Goal: Task Accomplishment & Management: Use online tool/utility

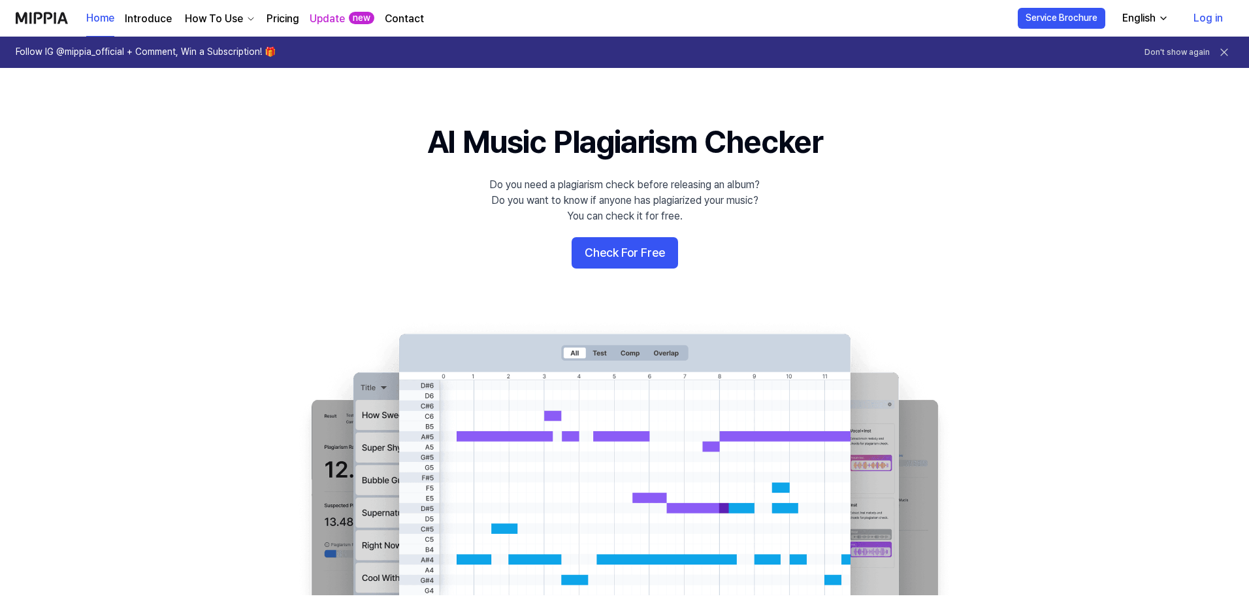
click at [1158, 18] on icon "button" at bounding box center [1163, 18] width 10 height 10
click at [624, 269] on button "Check For Free" at bounding box center [625, 252] width 106 height 31
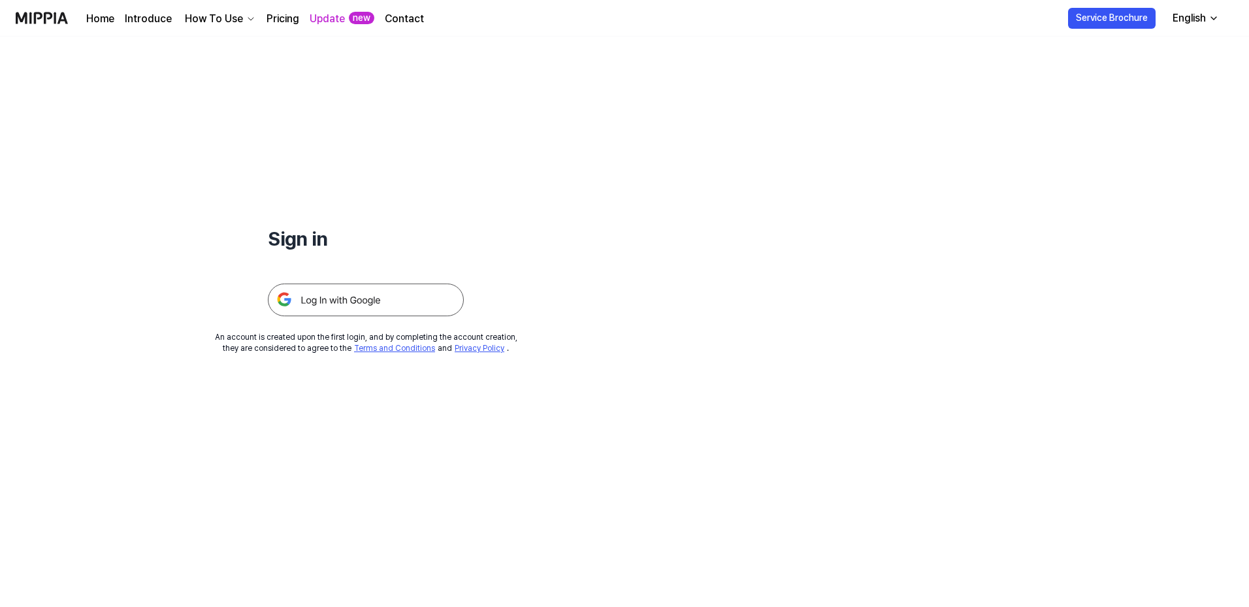
click at [457, 316] on img at bounding box center [366, 300] width 196 height 33
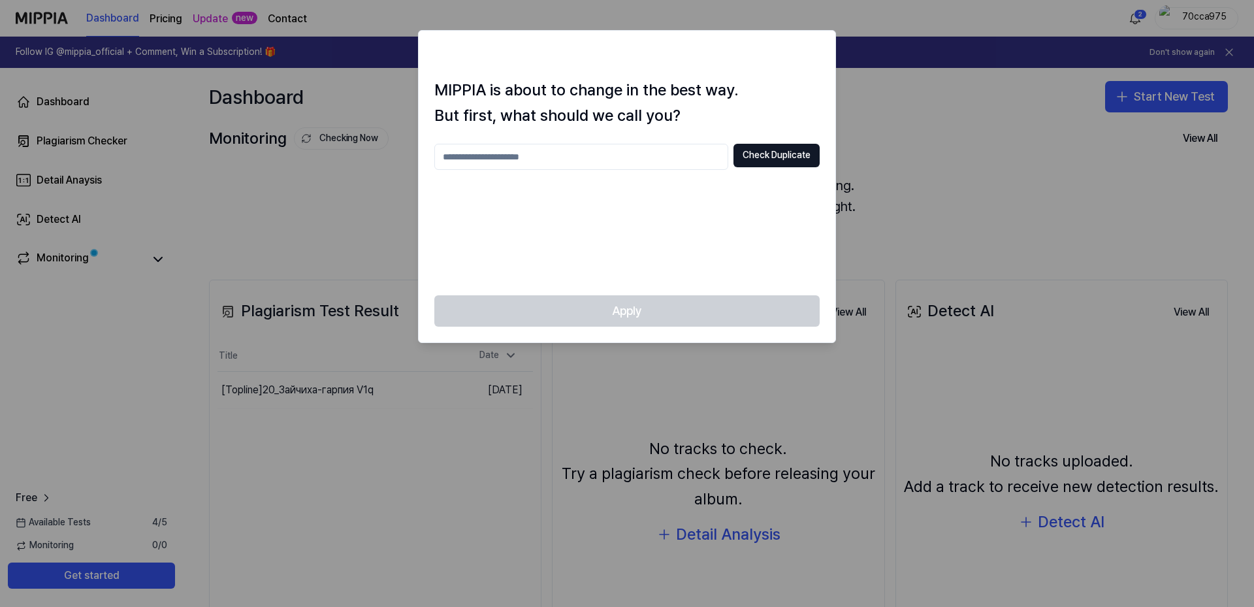
click at [537, 170] on input "text" at bounding box center [581, 157] width 294 height 26
type input "**********"
click at [752, 167] on button "Check Duplicate" at bounding box center [777, 156] width 86 height 24
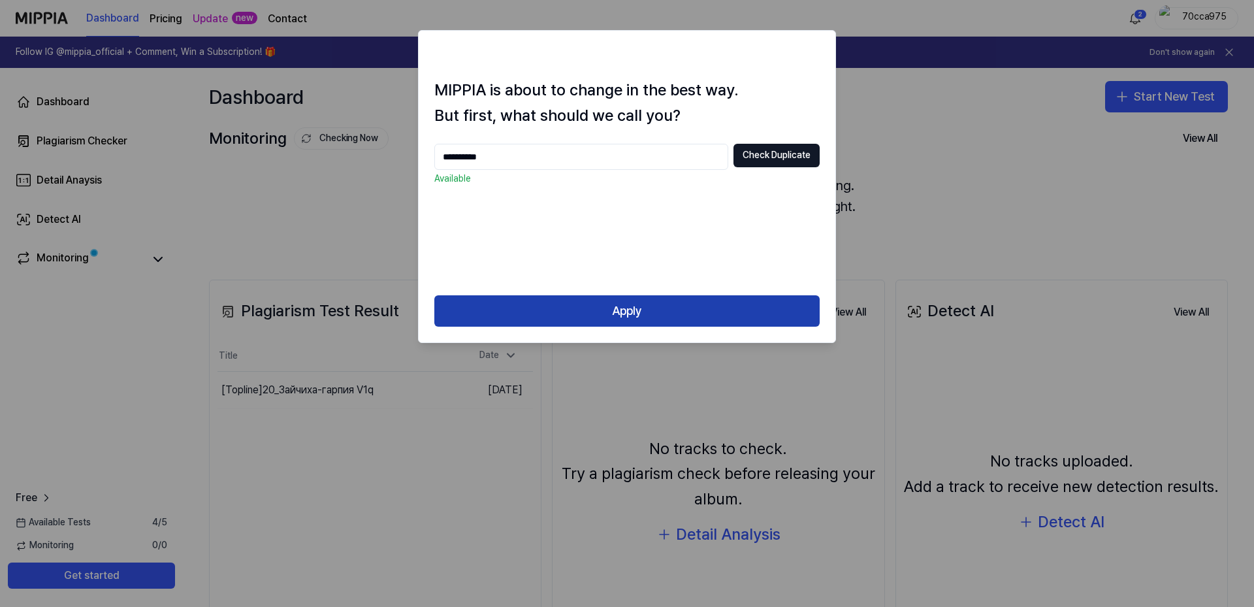
click at [615, 327] on button "Apply" at bounding box center [626, 310] width 385 height 31
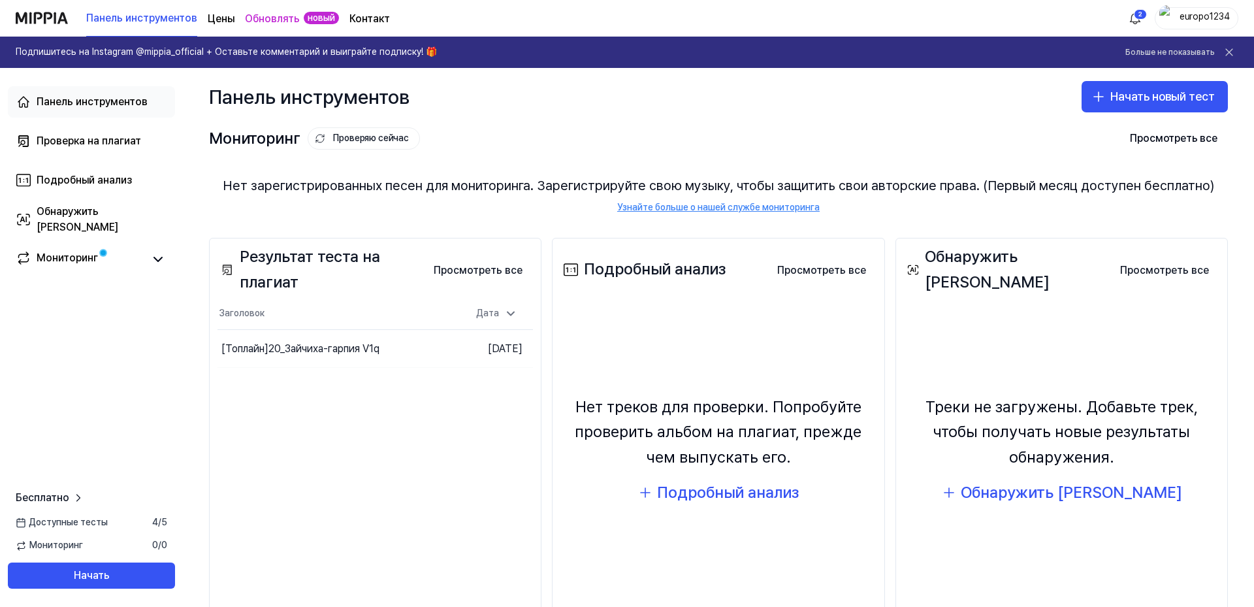
click at [141, 107] on font "Панель инструментов" at bounding box center [92, 101] width 111 height 12
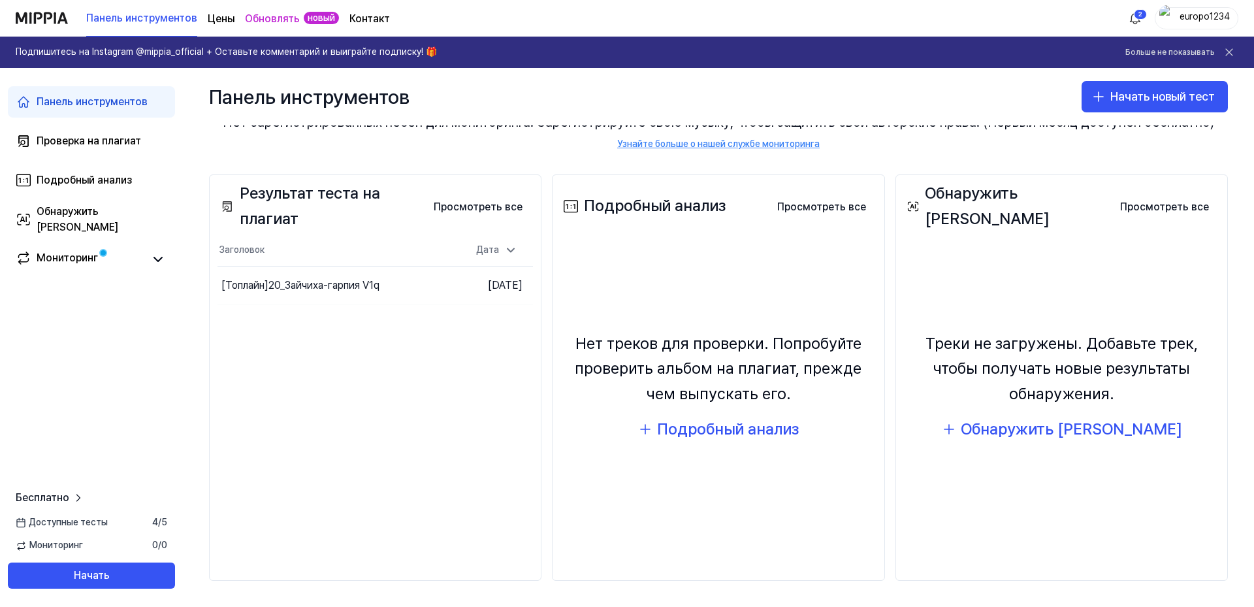
scroll to position [131, 0]
click at [125, 147] on font "Проверка на плагиат" at bounding box center [89, 141] width 105 height 12
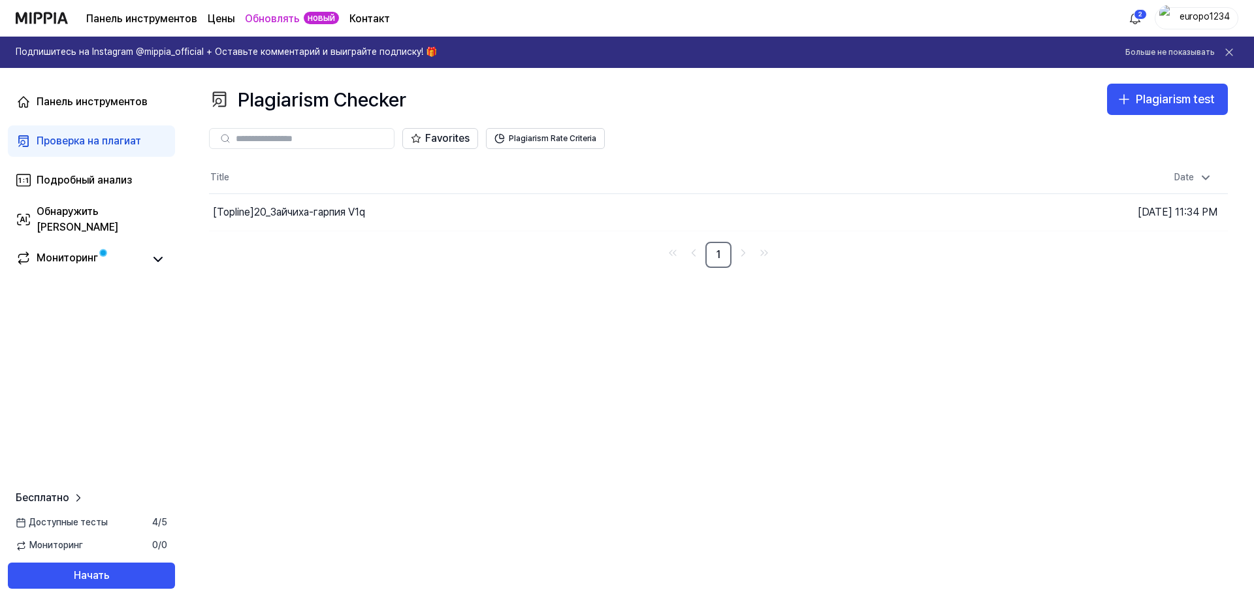
drag, startPoint x: 120, startPoint y: 542, endPoint x: 137, endPoint y: 534, distance: 19.0
click at [110, 568] on font "Начать" at bounding box center [92, 576] width 36 height 16
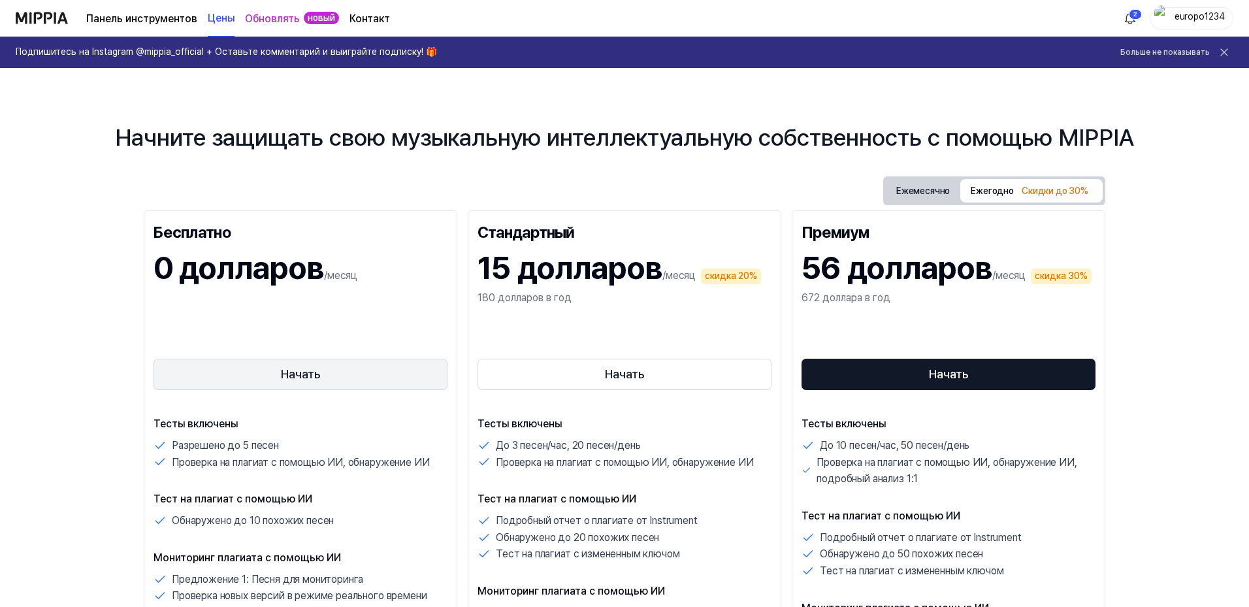
click at [281, 381] on font "Начать" at bounding box center [300, 374] width 39 height 14
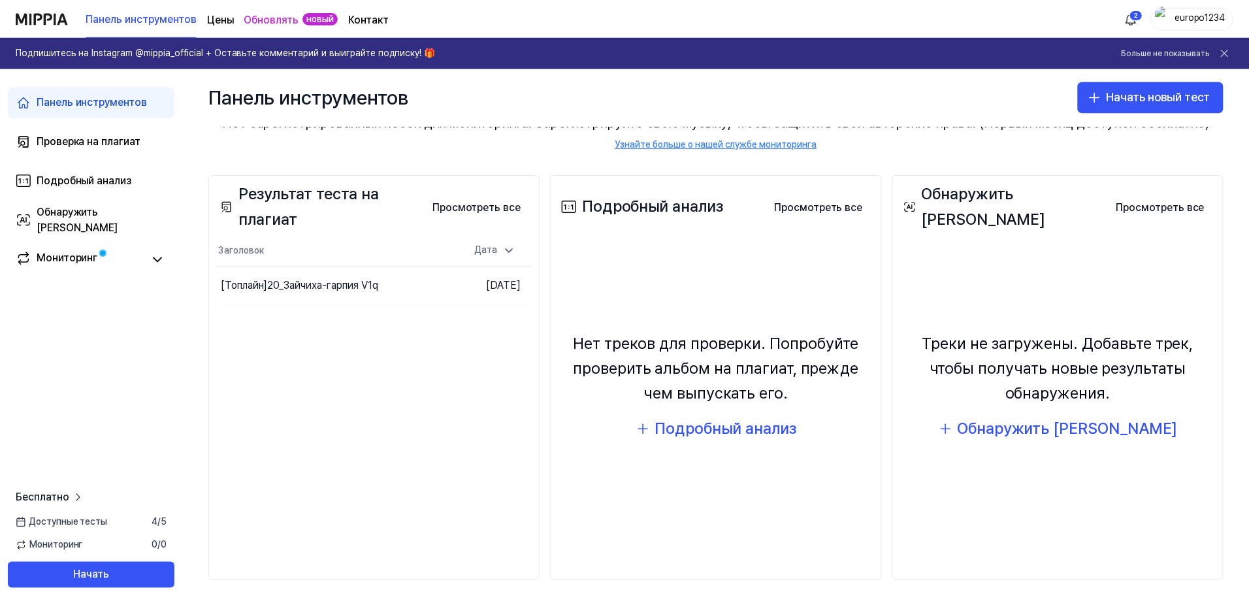
scroll to position [174, 0]
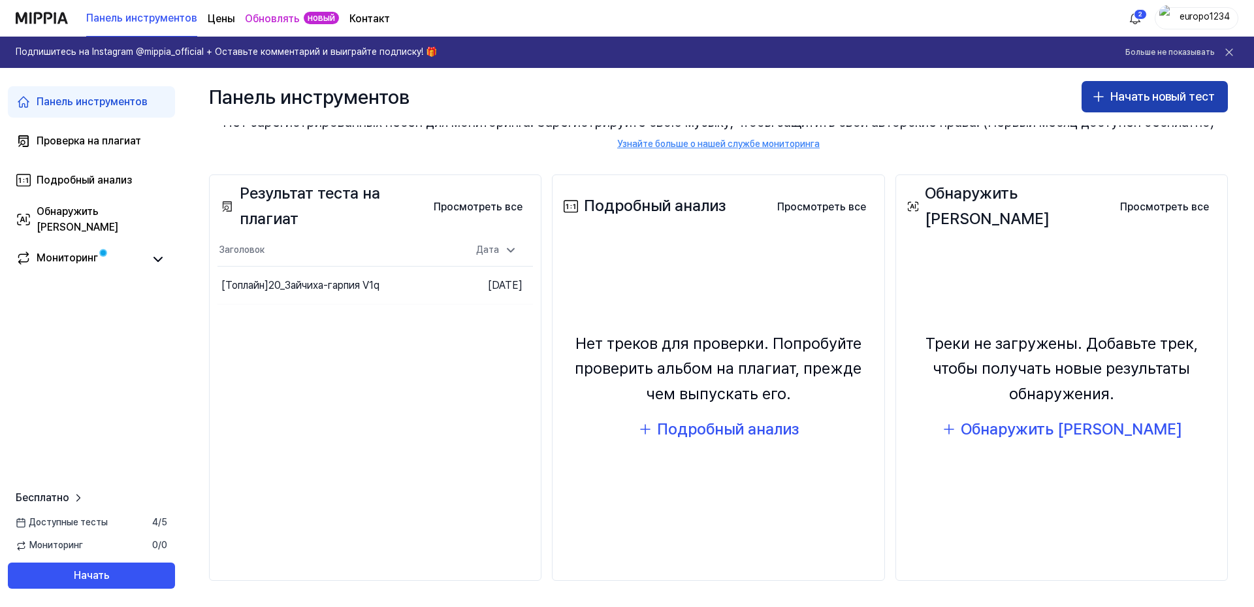
click at [1126, 103] on font "Начать новый тест" at bounding box center [1163, 97] width 105 height 14
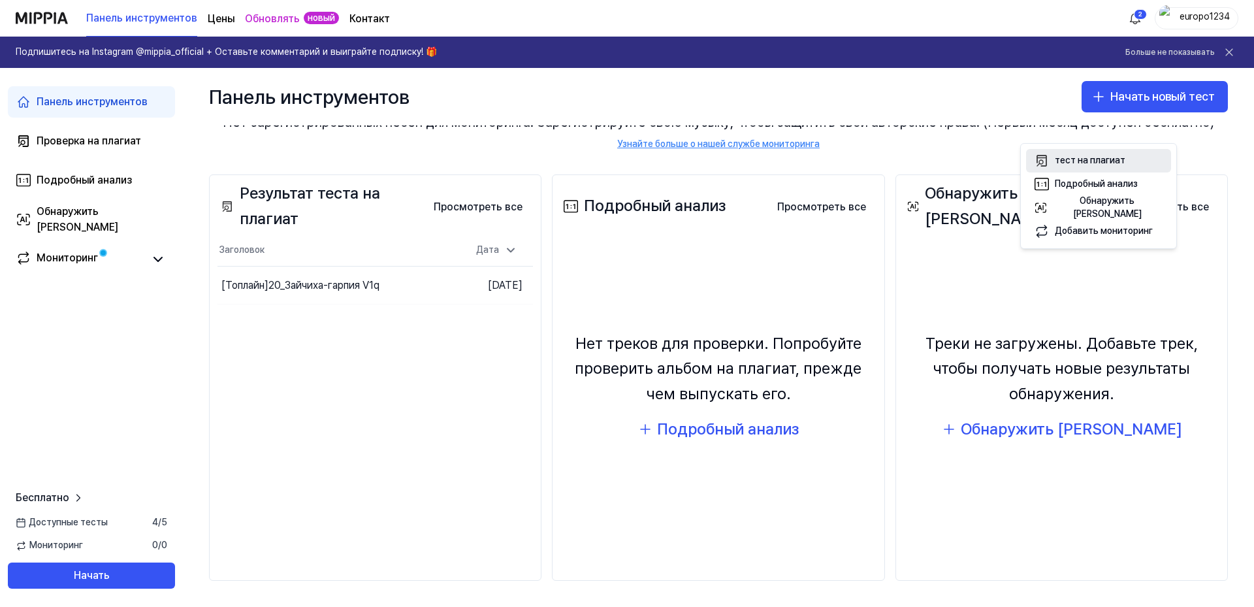
click at [1077, 163] on font "тест на плагиат" at bounding box center [1090, 160] width 71 height 10
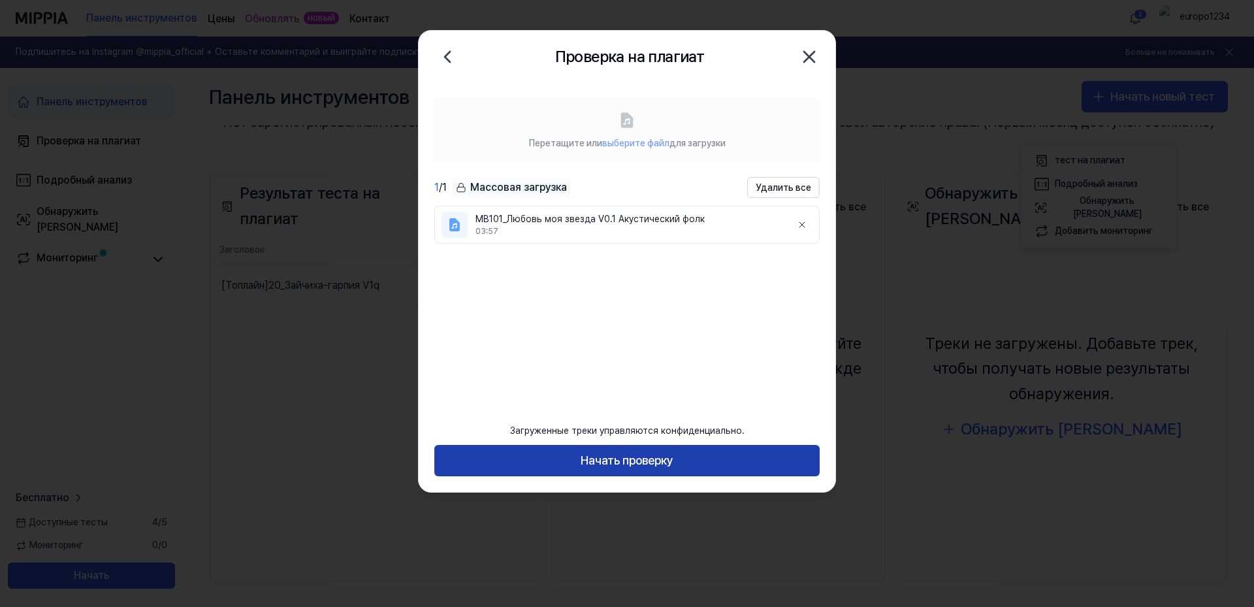
click at [597, 453] on font "Начать проверку" at bounding box center [627, 460] width 93 height 14
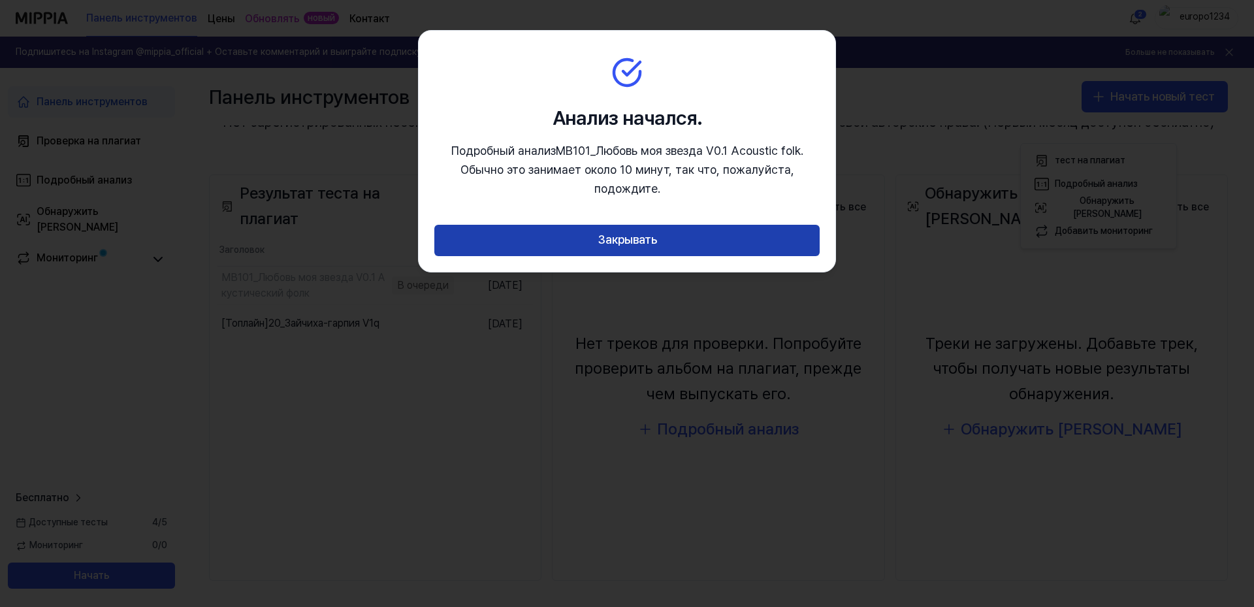
click at [631, 246] on font "Закрывать" at bounding box center [627, 240] width 59 height 14
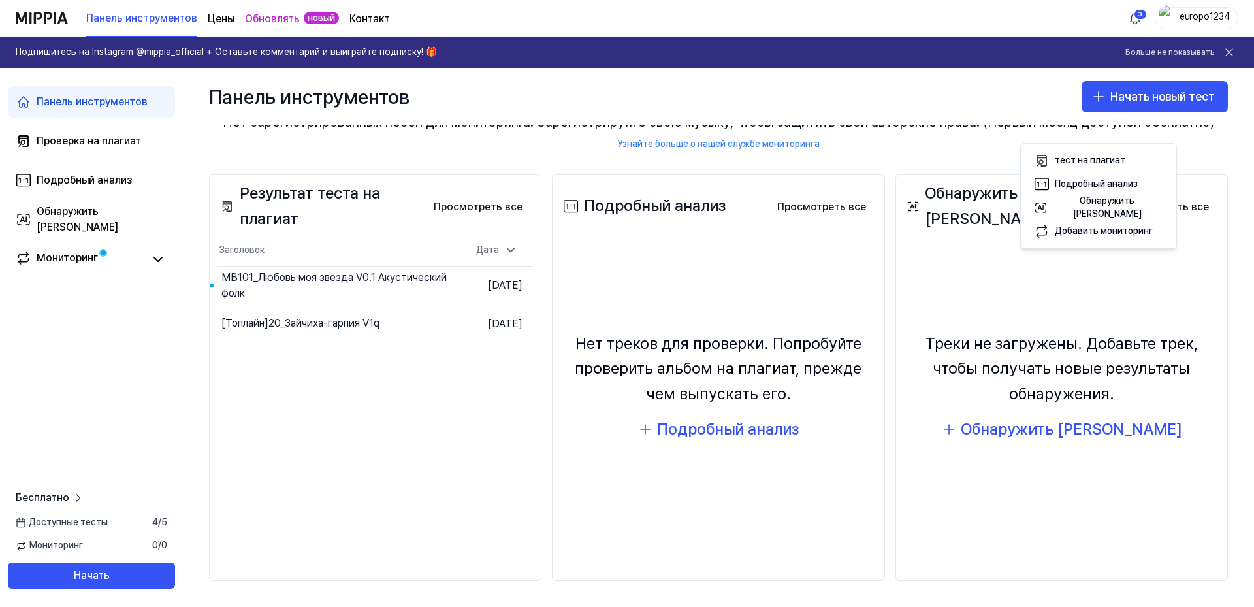
click at [384, 448] on div "Результат теста на плагиат Просмотреть все Результат теста на плагиат Заголовок…" at bounding box center [375, 377] width 333 height 407
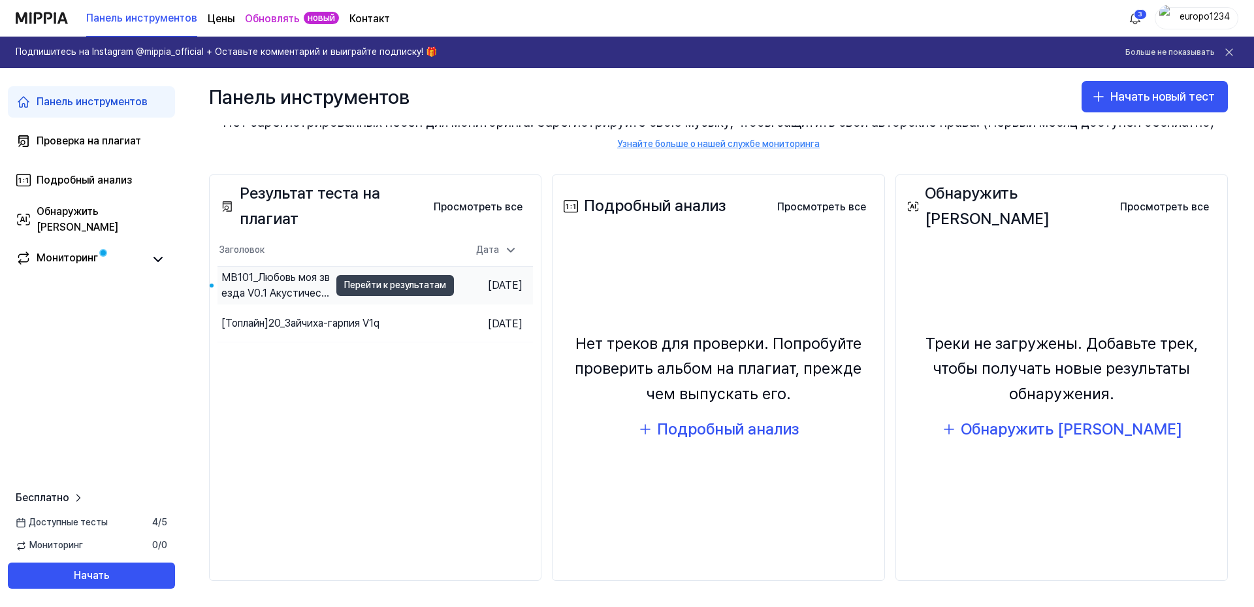
click at [354, 290] on font "Перейти к результатам" at bounding box center [395, 285] width 102 height 10
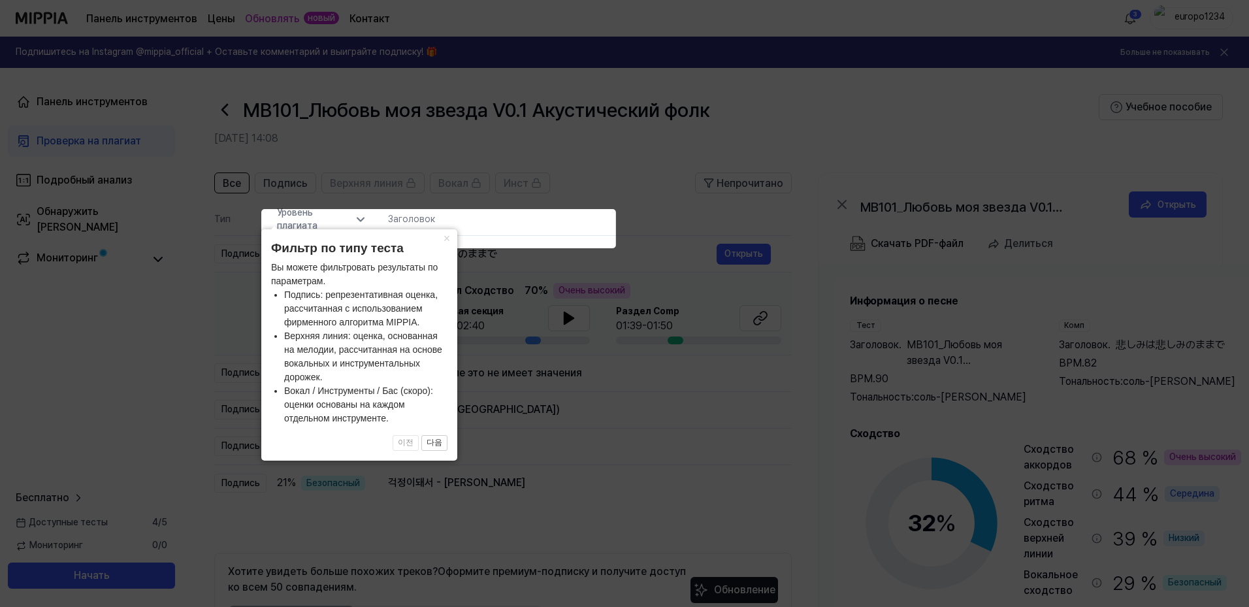
click at [159, 384] on icon at bounding box center [627, 303] width 1254 height 607
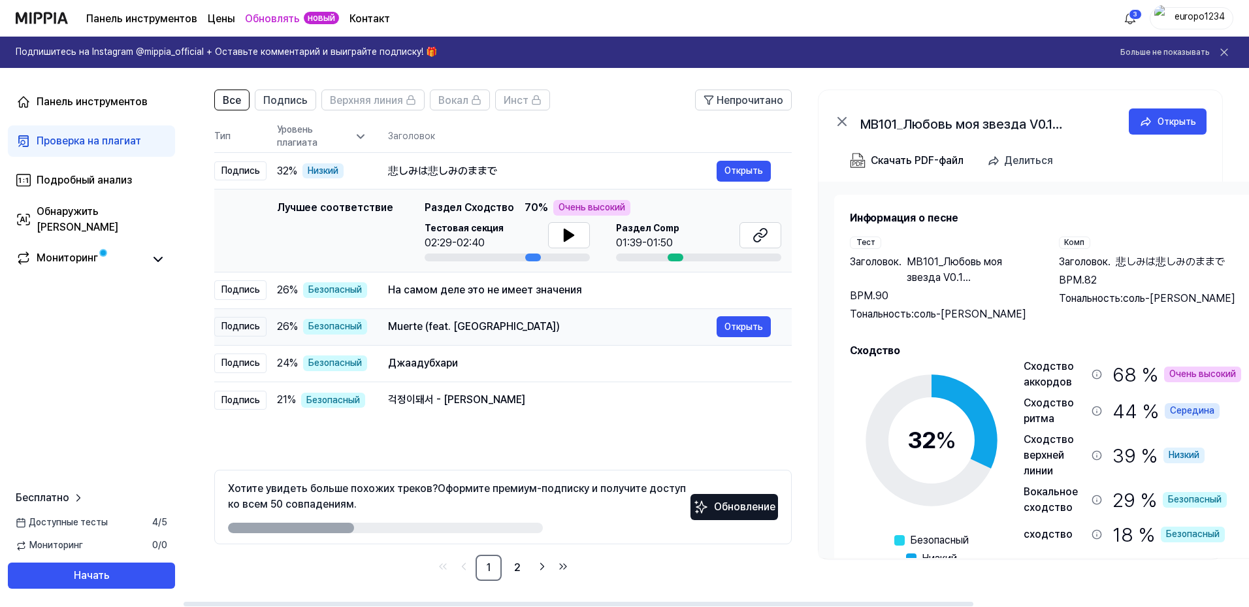
scroll to position [44, 0]
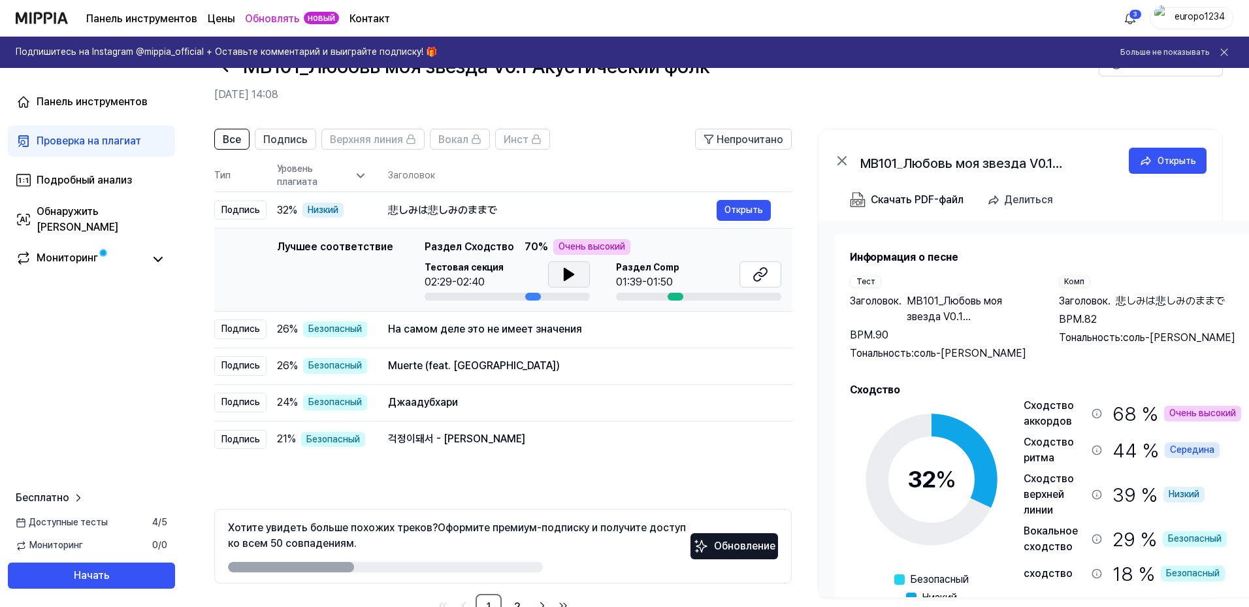
click at [574, 280] on icon at bounding box center [569, 275] width 9 height 12
click at [768, 282] on icon at bounding box center [761, 275] width 16 height 16
click at [763, 335] on font "Открыть" at bounding box center [744, 329] width 39 height 10
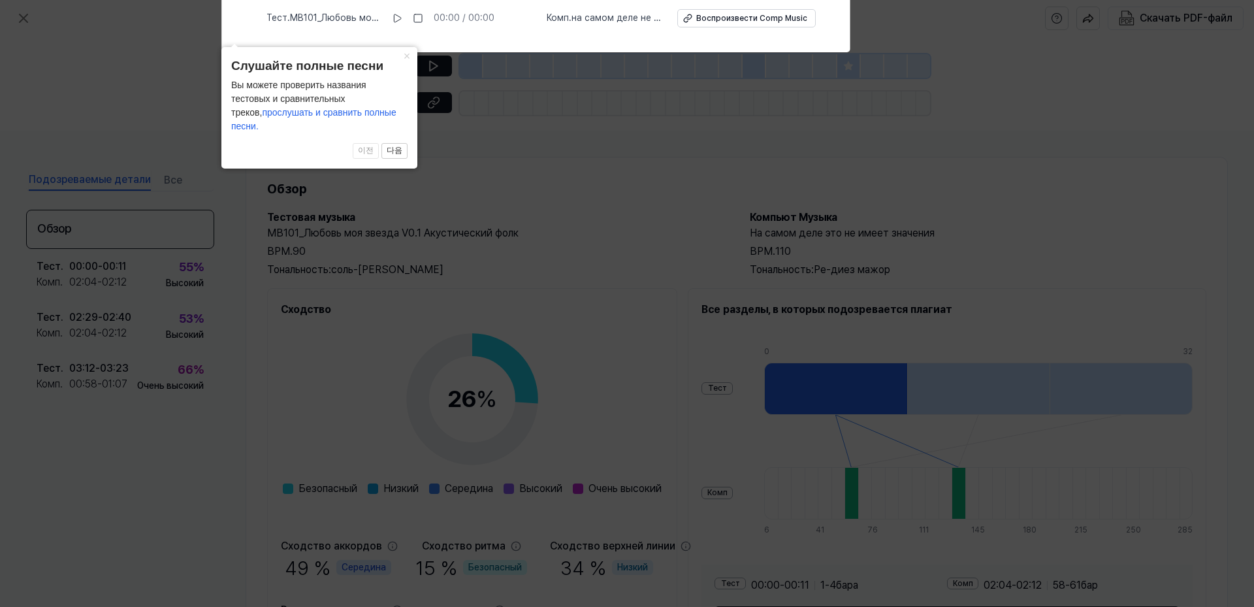
click at [640, 209] on icon at bounding box center [627, 300] width 1254 height 614
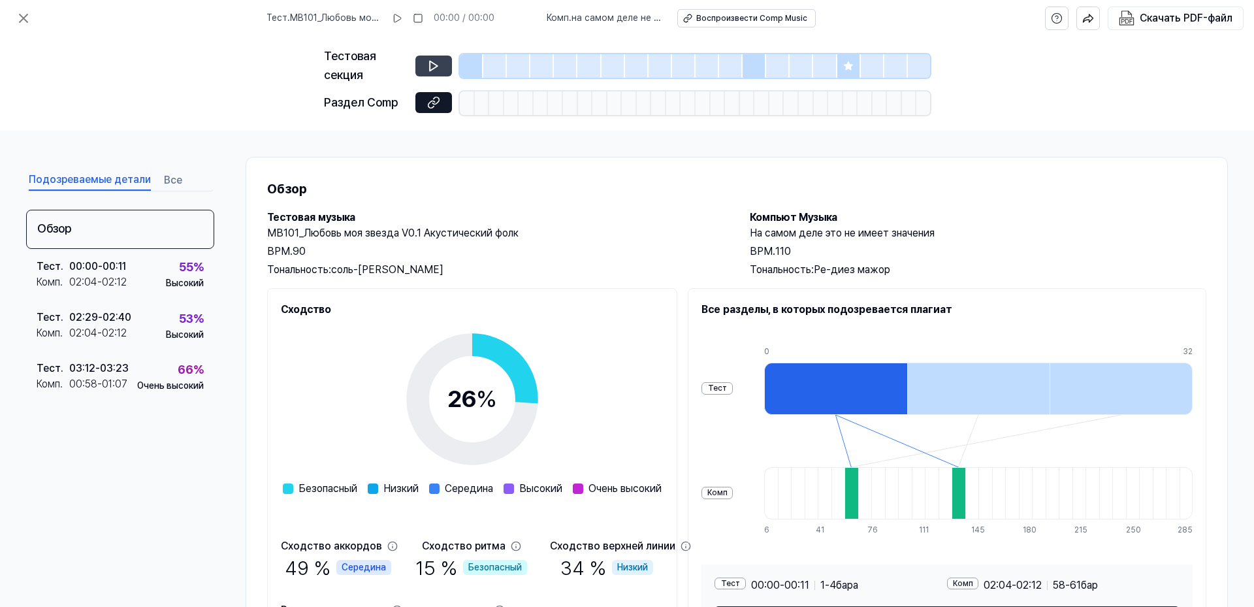
click at [427, 73] on icon at bounding box center [433, 65] width 13 height 13
click at [430, 71] on icon at bounding box center [434, 66] width 8 height 10
click at [427, 109] on icon at bounding box center [433, 102] width 13 height 13
click at [1144, 22] on font "Скачать PDF-файл" at bounding box center [1186, 18] width 93 height 12
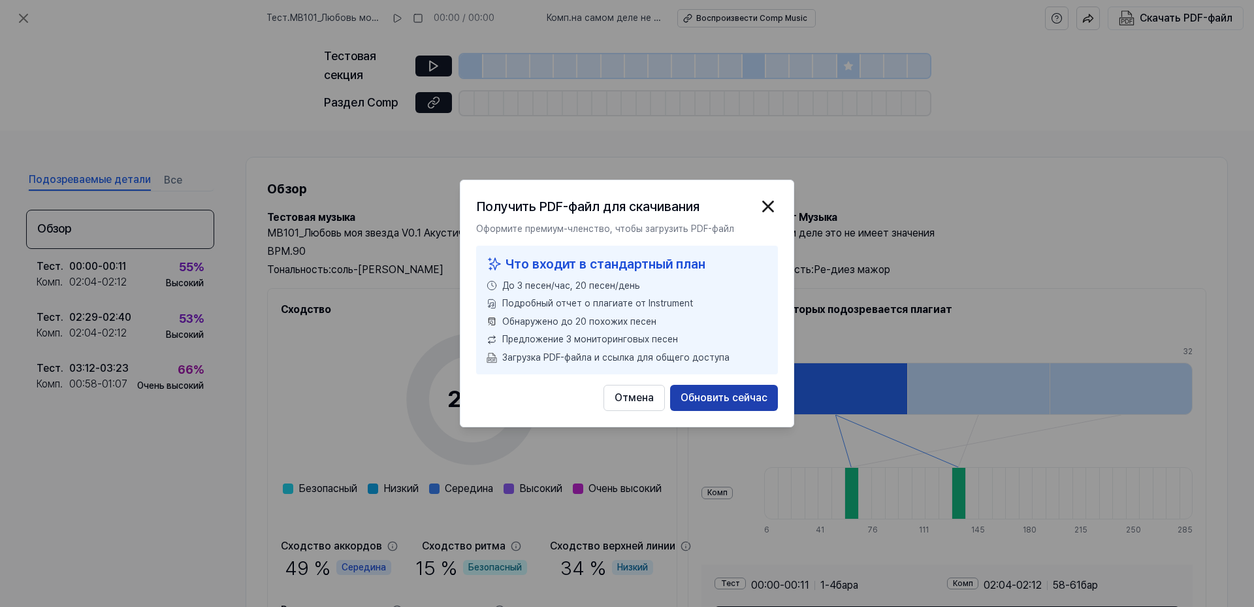
click at [749, 404] on font "Обновить сейчас" at bounding box center [724, 397] width 87 height 12
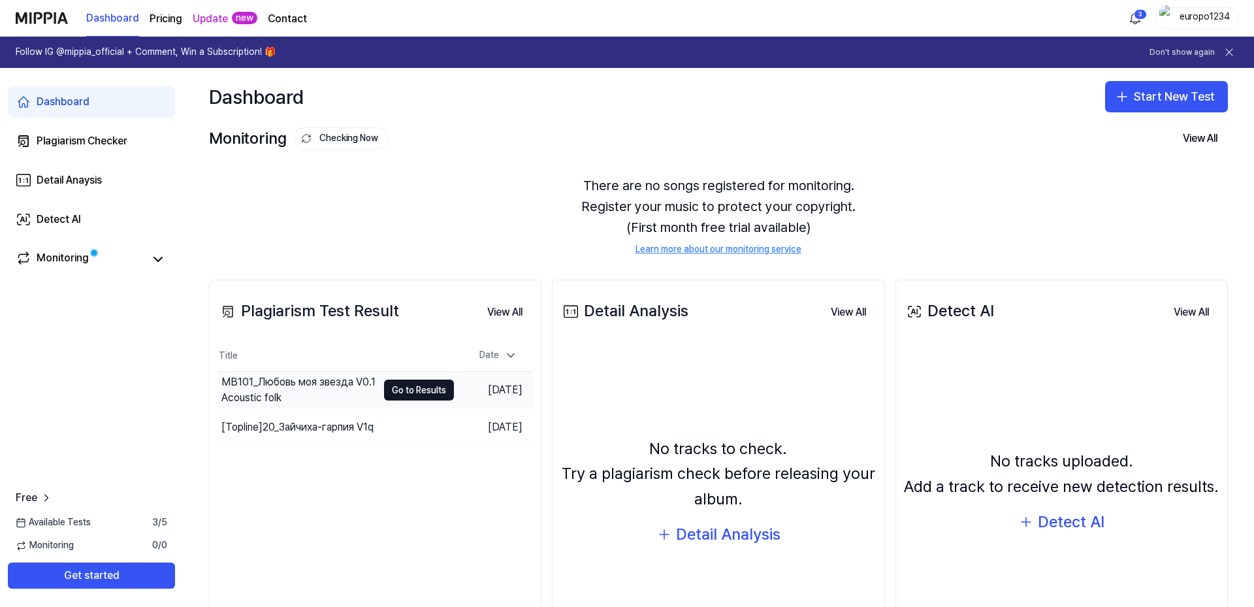
click at [329, 406] on div "MB101_Любовь моя звезда V0.1 Acoustic folk" at bounding box center [299, 389] width 156 height 31
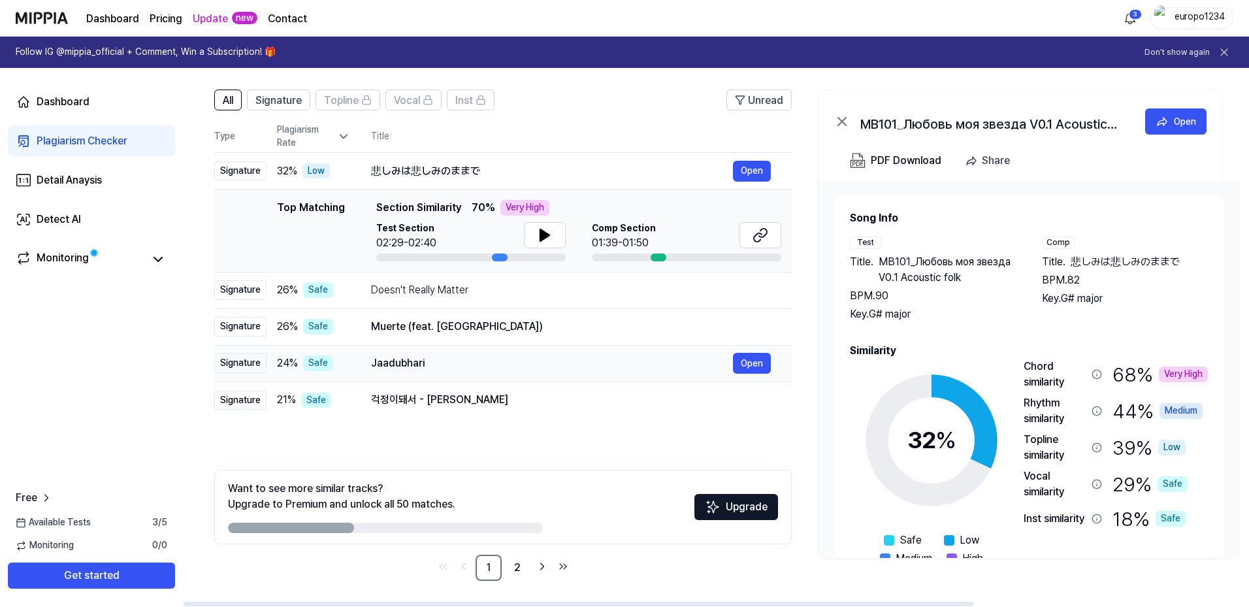
scroll to position [255, 0]
click at [531, 555] on link "2" at bounding box center [517, 568] width 26 height 26
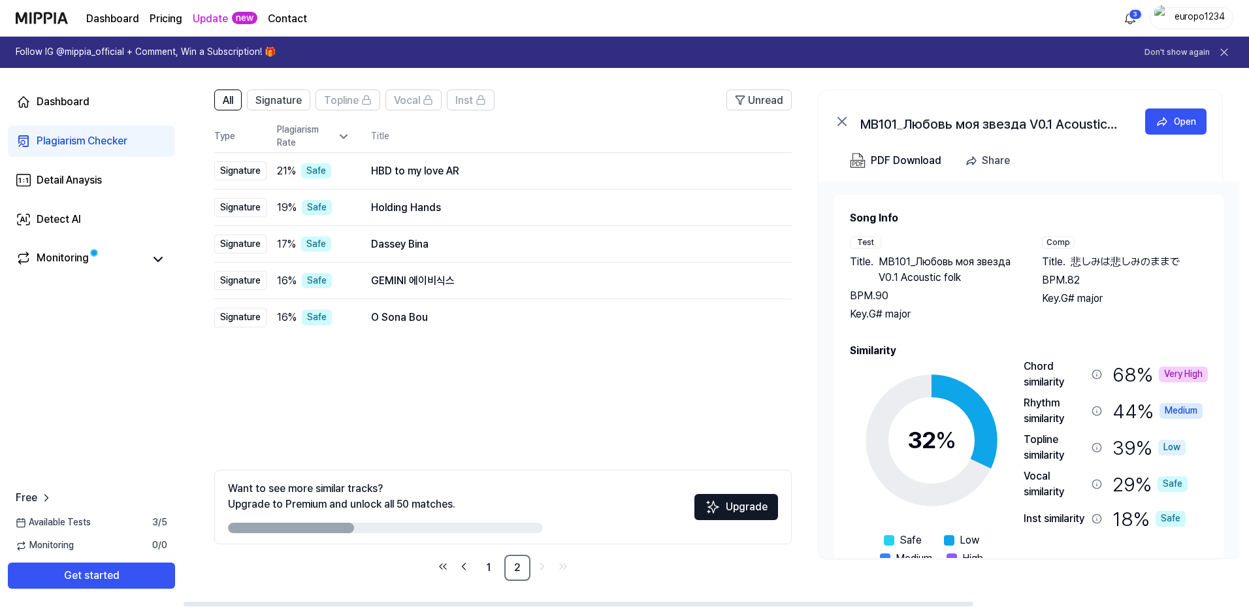
scroll to position [255, 0]
click at [502, 555] on link "1" at bounding box center [489, 568] width 26 height 26
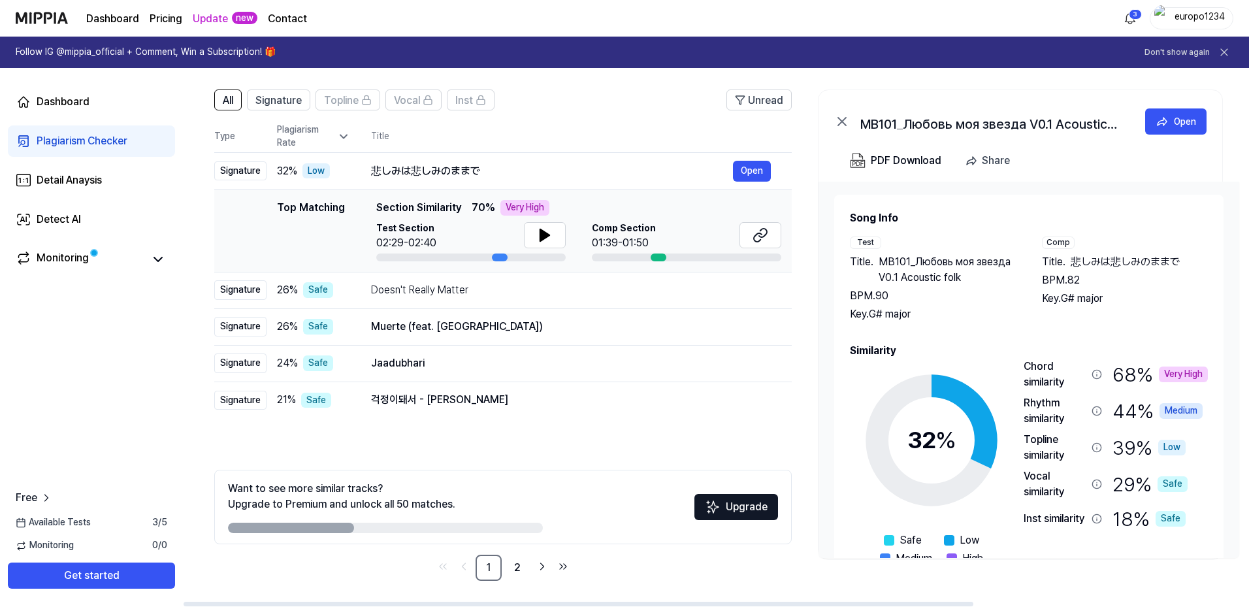
scroll to position [125, 0]
click at [771, 182] on button "Open" at bounding box center [752, 171] width 38 height 21
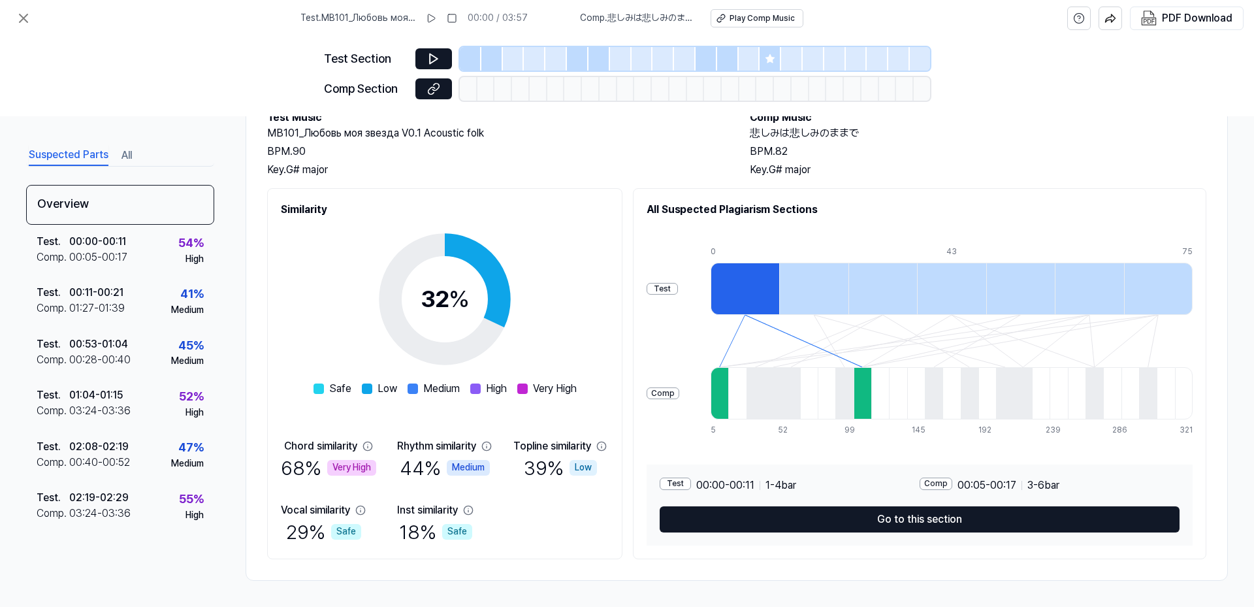
scroll to position [217, 0]
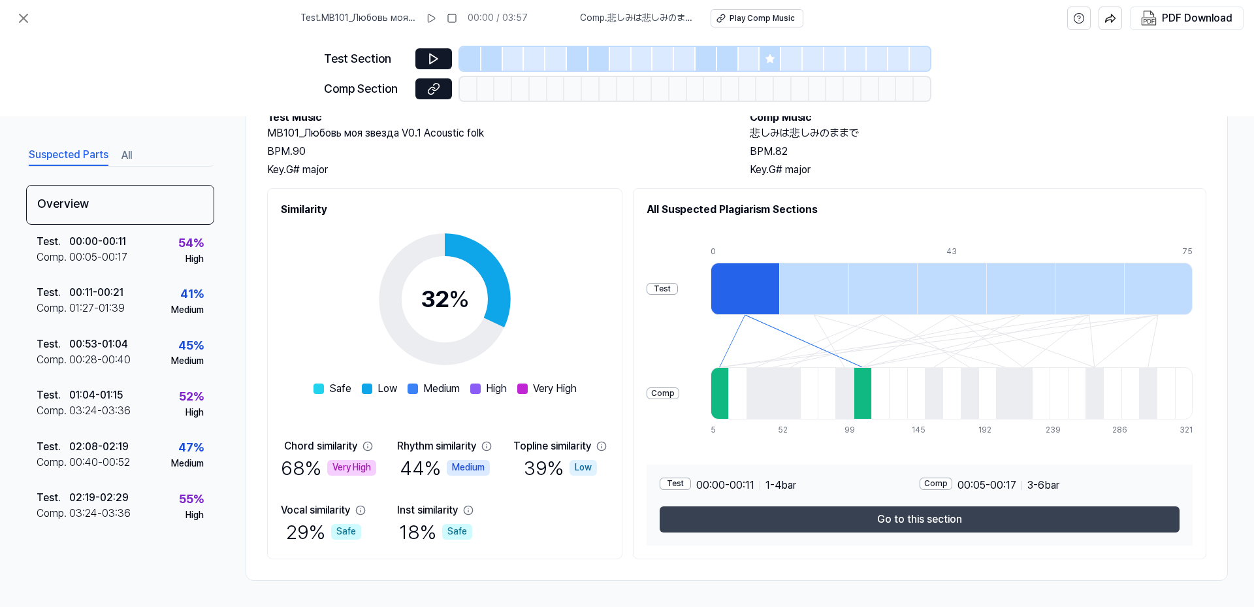
click at [955, 506] on button "Go to this section" at bounding box center [920, 519] width 520 height 26
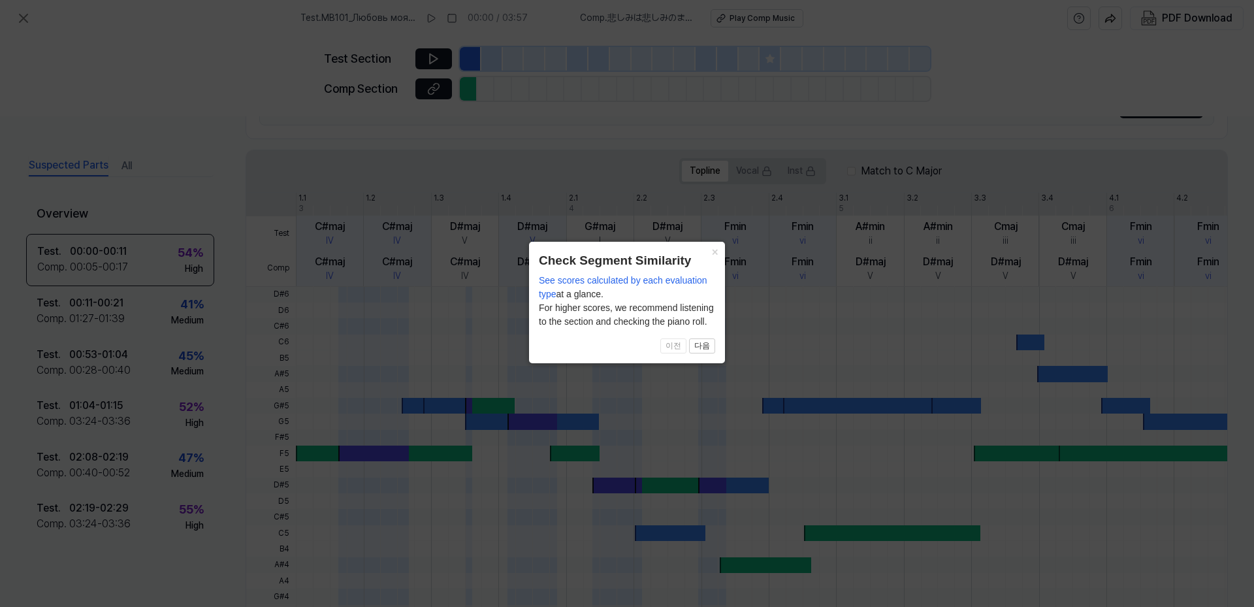
scroll to position [490, 0]
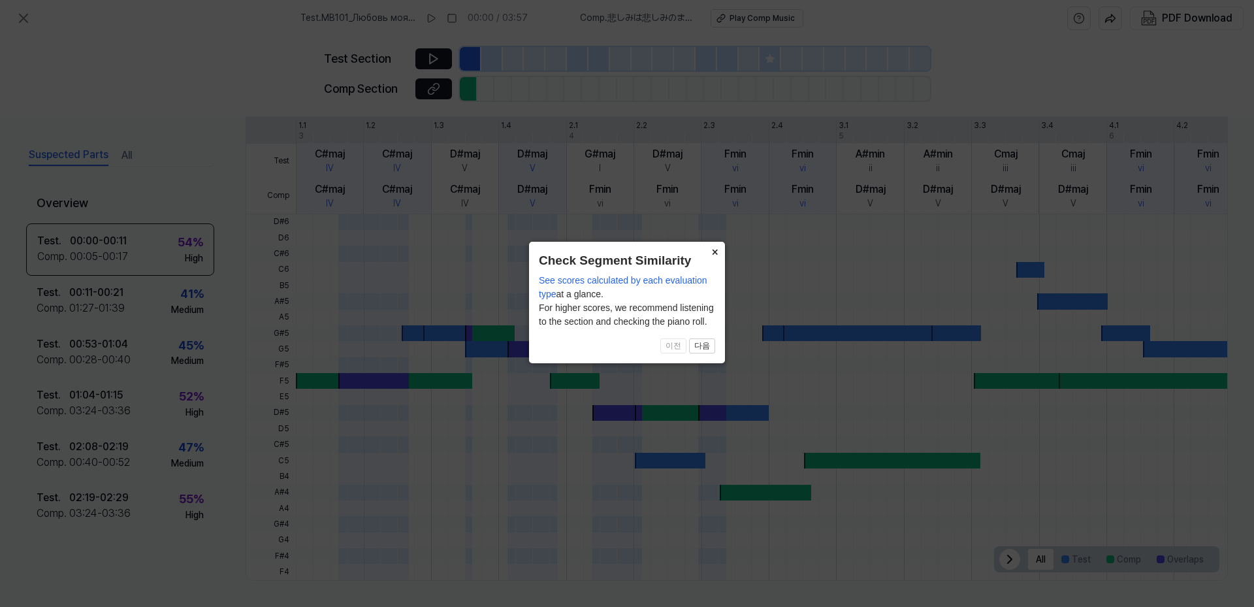
click at [712, 252] on button "×" at bounding box center [714, 251] width 21 height 18
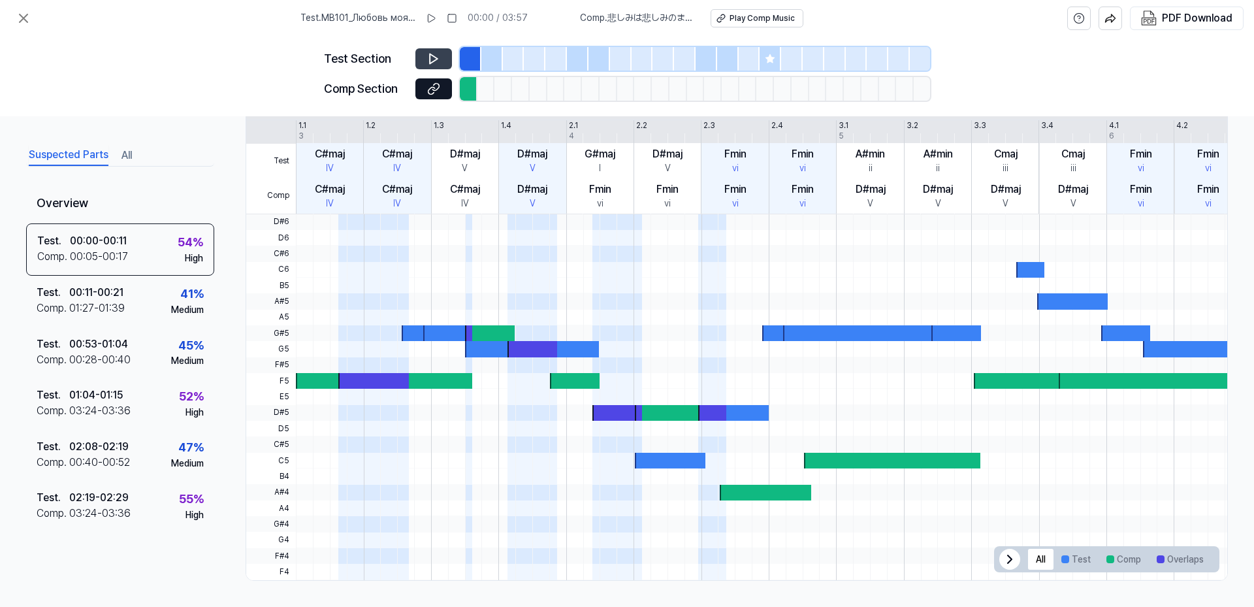
click at [427, 65] on icon at bounding box center [433, 58] width 13 height 13
click at [427, 95] on icon at bounding box center [433, 88] width 13 height 13
click at [435, 63] on icon at bounding box center [436, 58] width 2 height 8
click at [1105, 24] on img "button" at bounding box center [1111, 18] width 12 height 12
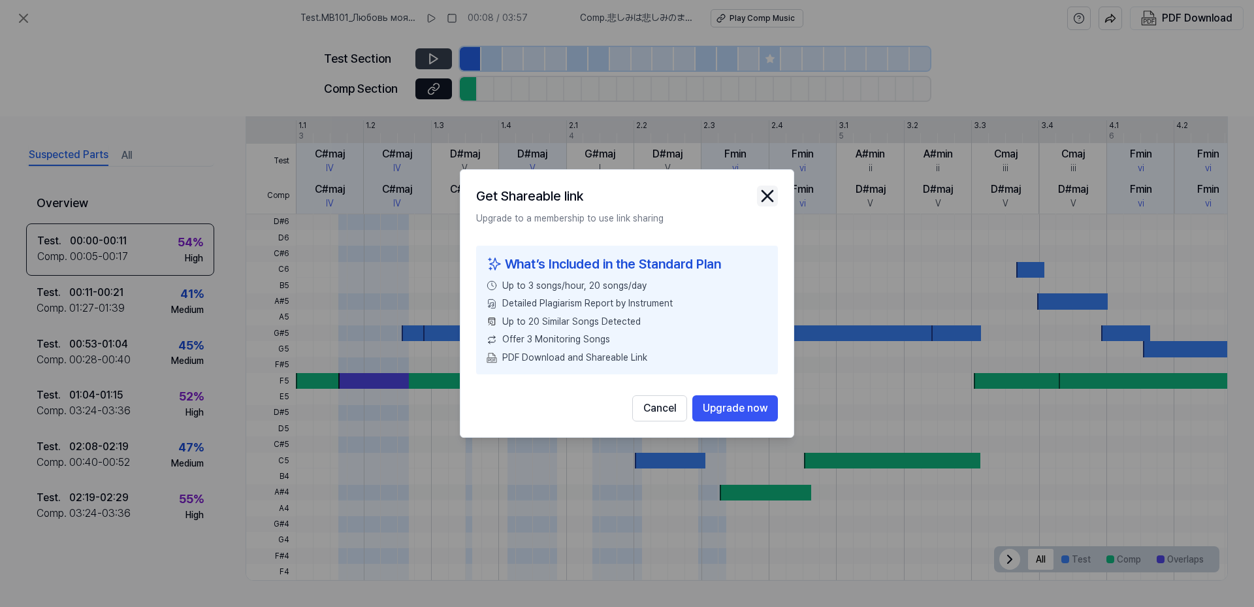
click at [773, 191] on icon "close modal" at bounding box center [767, 196] width 10 height 10
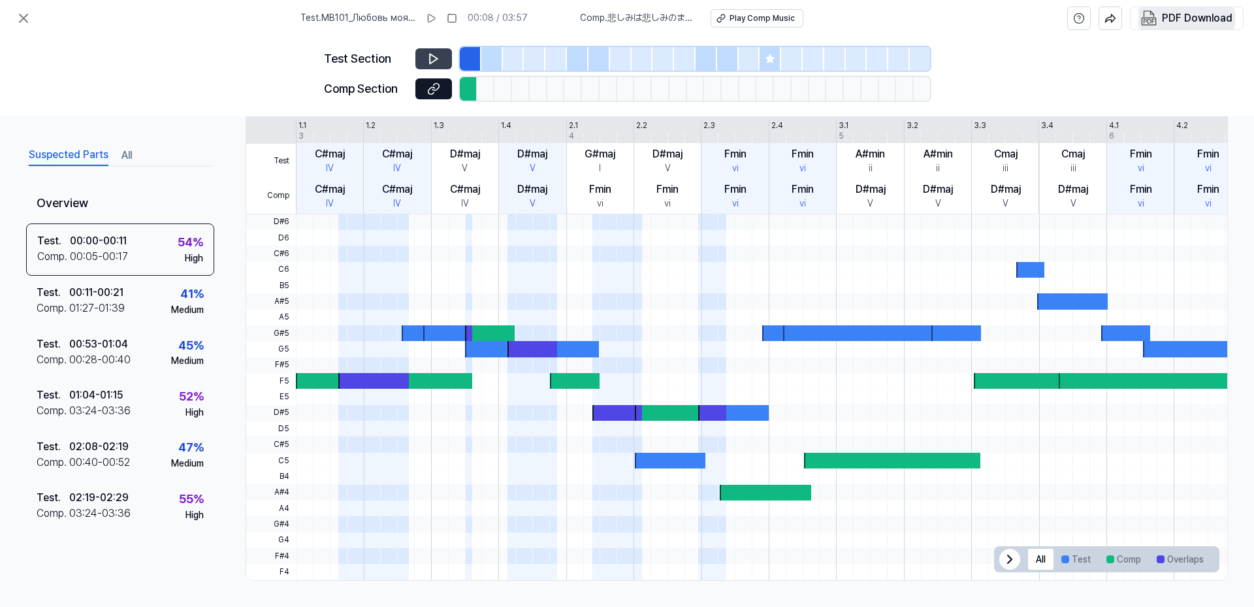
click at [1171, 20] on div "PDF Download" at bounding box center [1197, 18] width 71 height 17
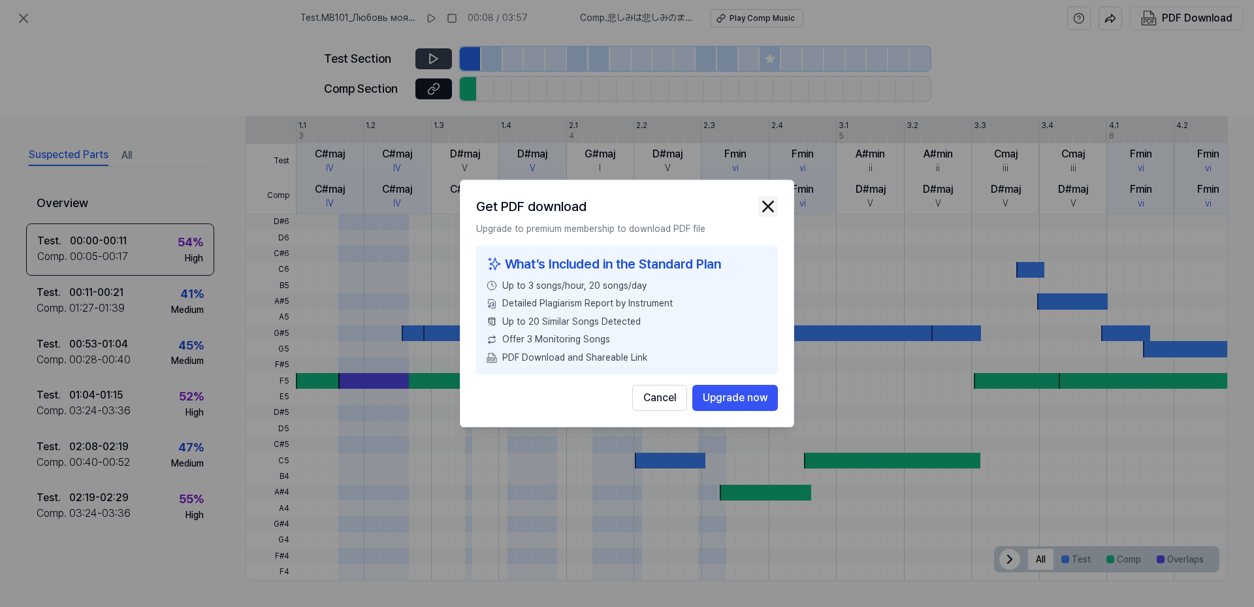
click at [778, 197] on img "button" at bounding box center [769, 207] width 20 height 20
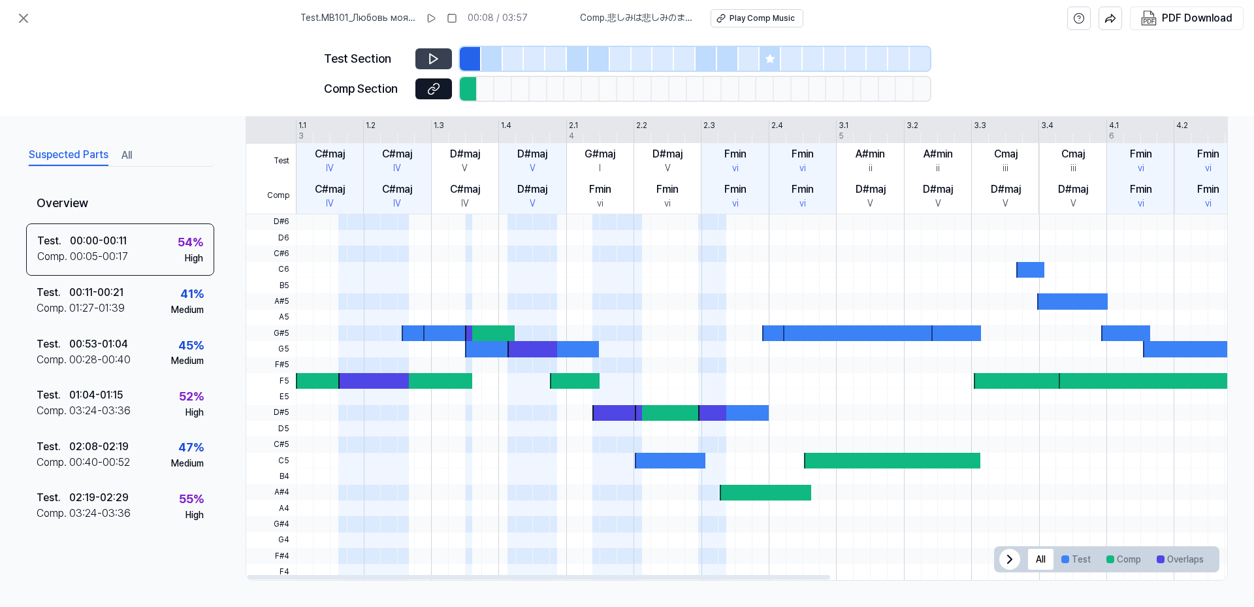
scroll to position [201, 0]
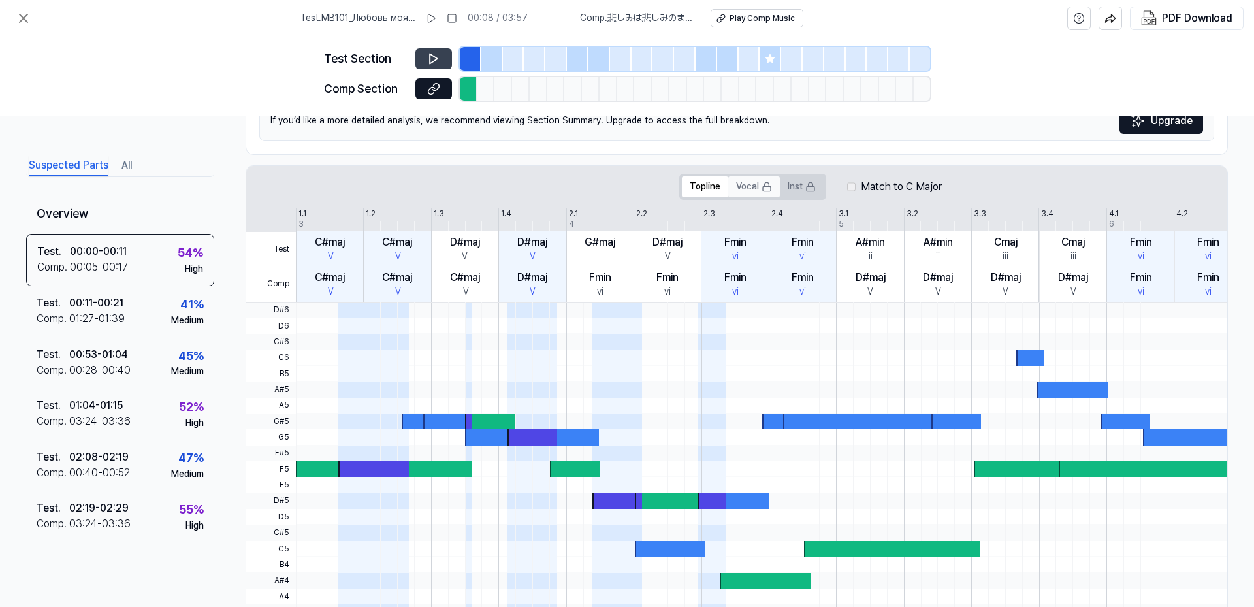
click at [780, 197] on button "Vocal" at bounding box center [755, 186] width 52 height 21
click at [824, 197] on button "Inst" at bounding box center [802, 186] width 44 height 21
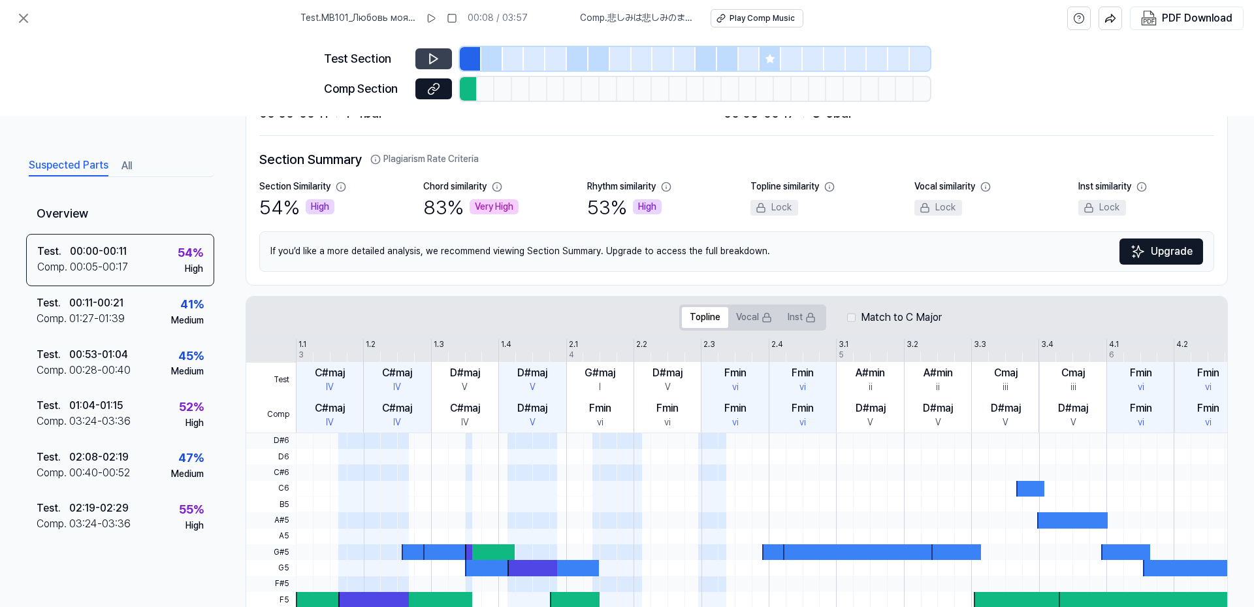
scroll to position [0, 0]
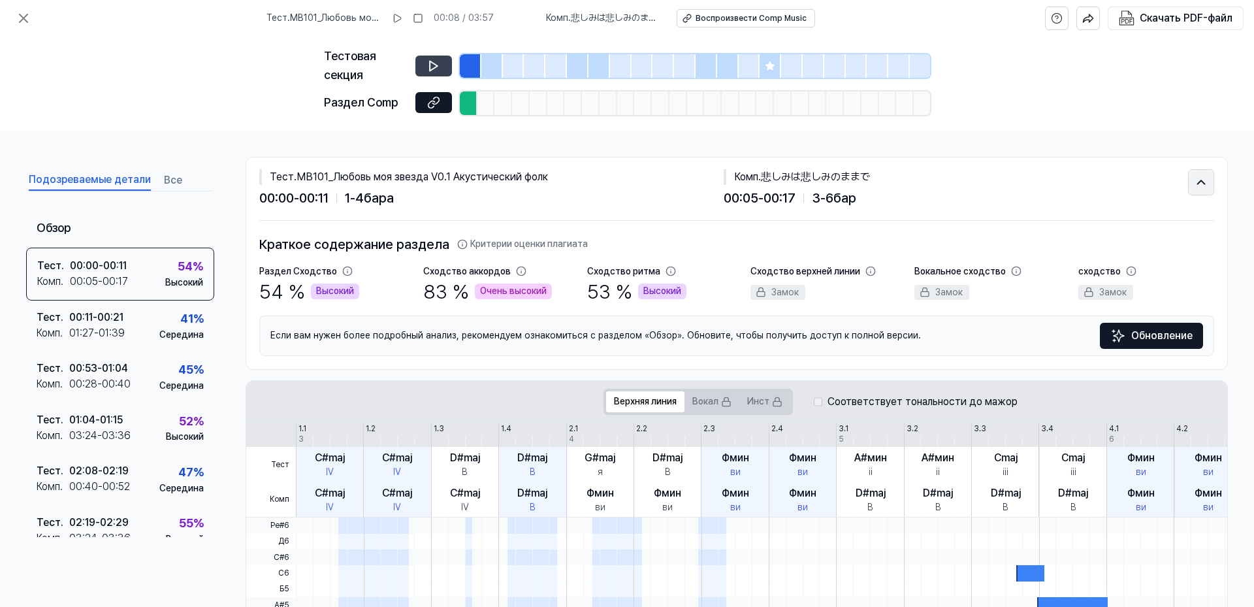
click at [1188, 195] on button at bounding box center [1201, 182] width 26 height 26
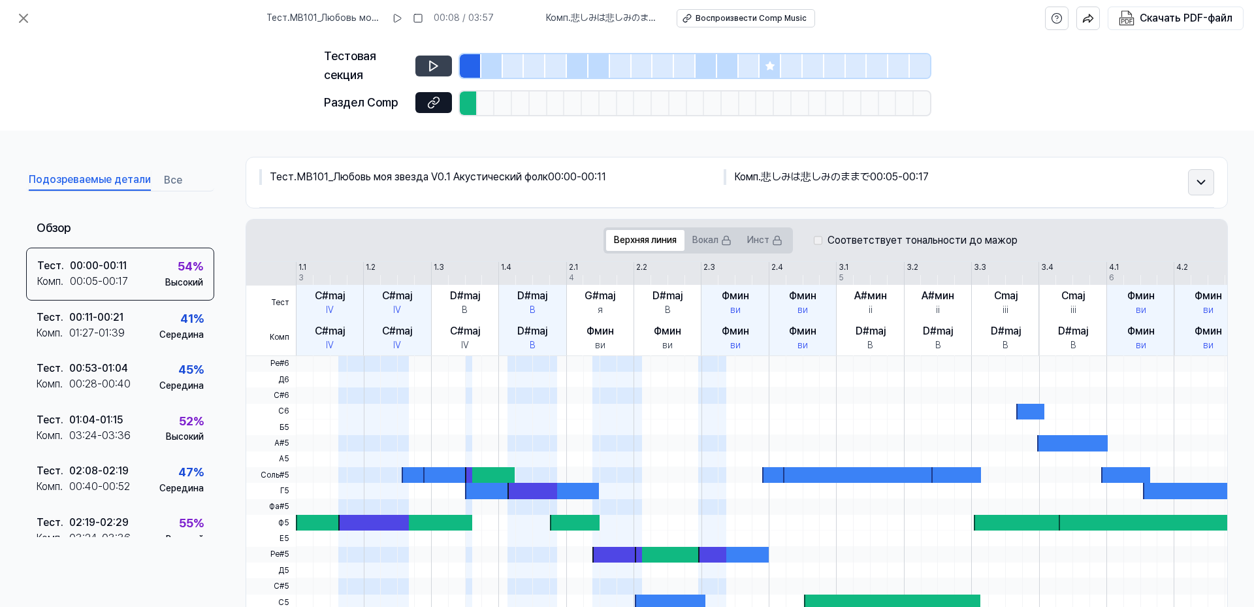
click at [1188, 195] on button at bounding box center [1201, 182] width 26 height 26
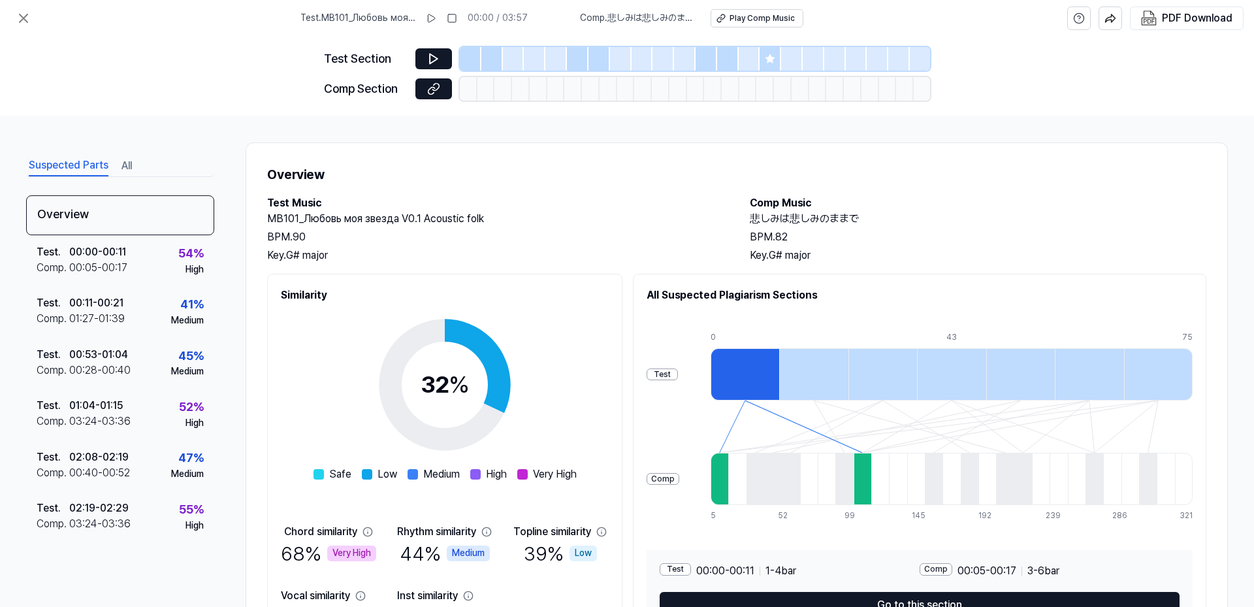
click at [156, 116] on div "Test Section Comp Section" at bounding box center [627, 77] width 1254 height 80
click at [28, 20] on icon at bounding box center [24, 18] width 16 height 16
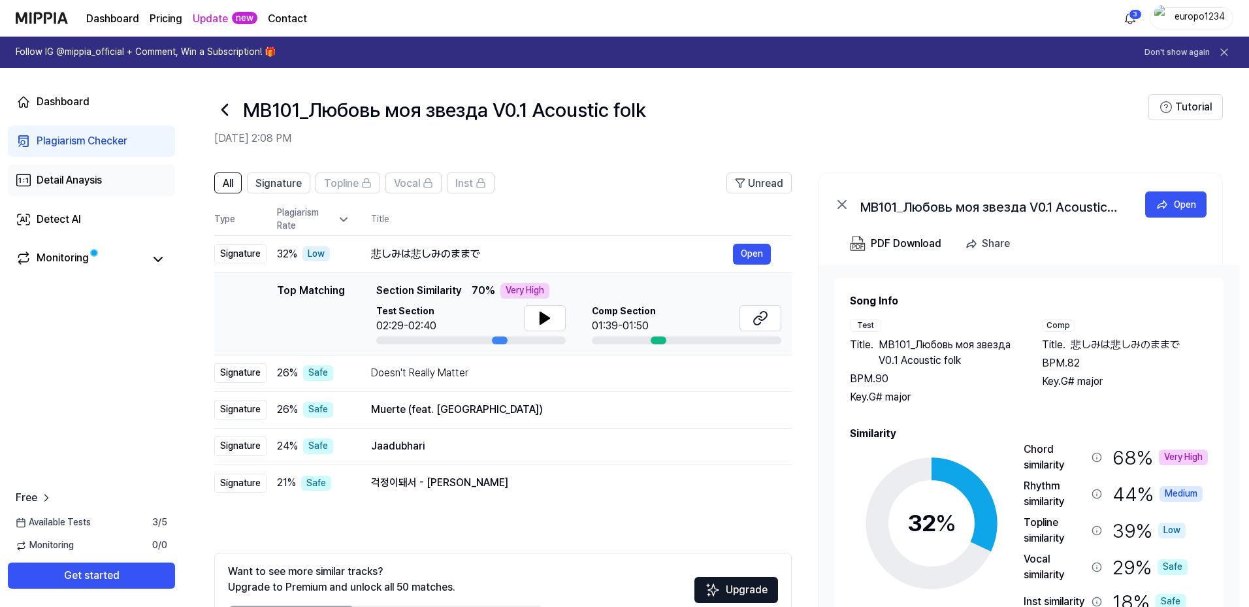
click at [78, 188] on div "Detail Anaysis" at bounding box center [69, 180] width 65 height 16
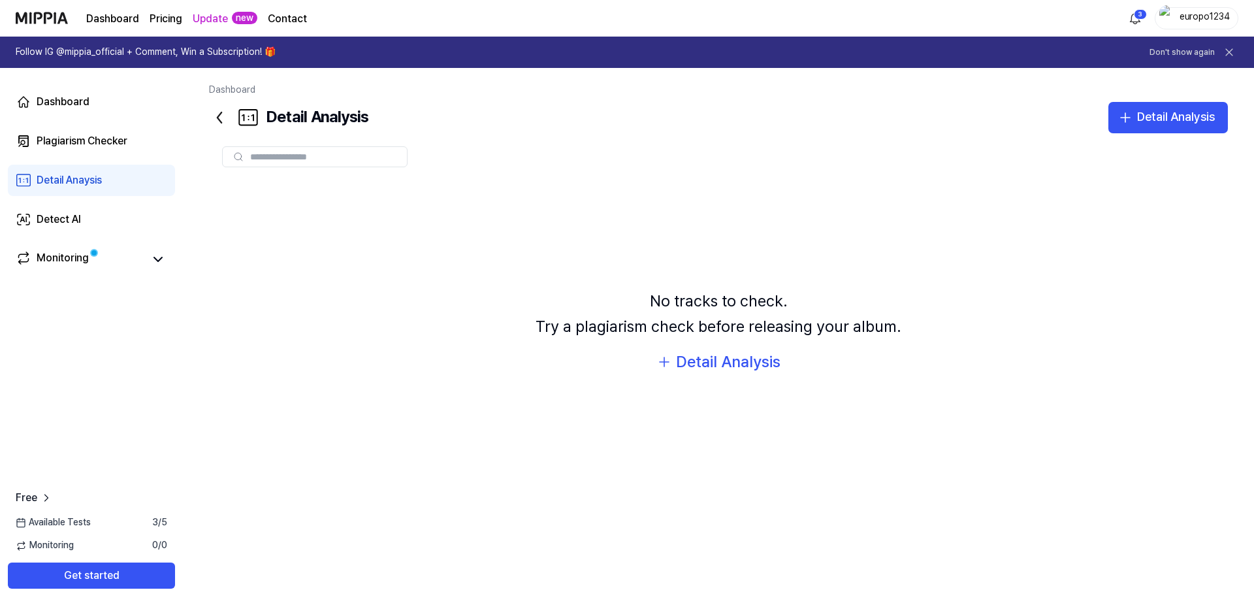
click at [230, 128] on icon at bounding box center [219, 117] width 21 height 21
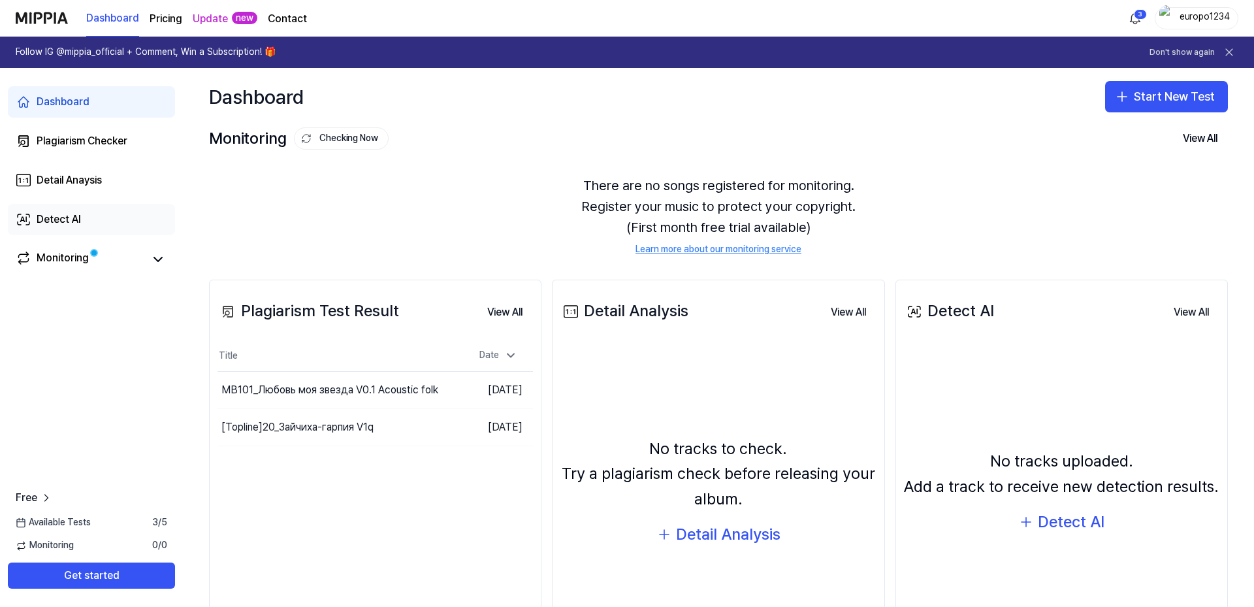
click at [75, 227] on div "Detect AI" at bounding box center [59, 220] width 44 height 16
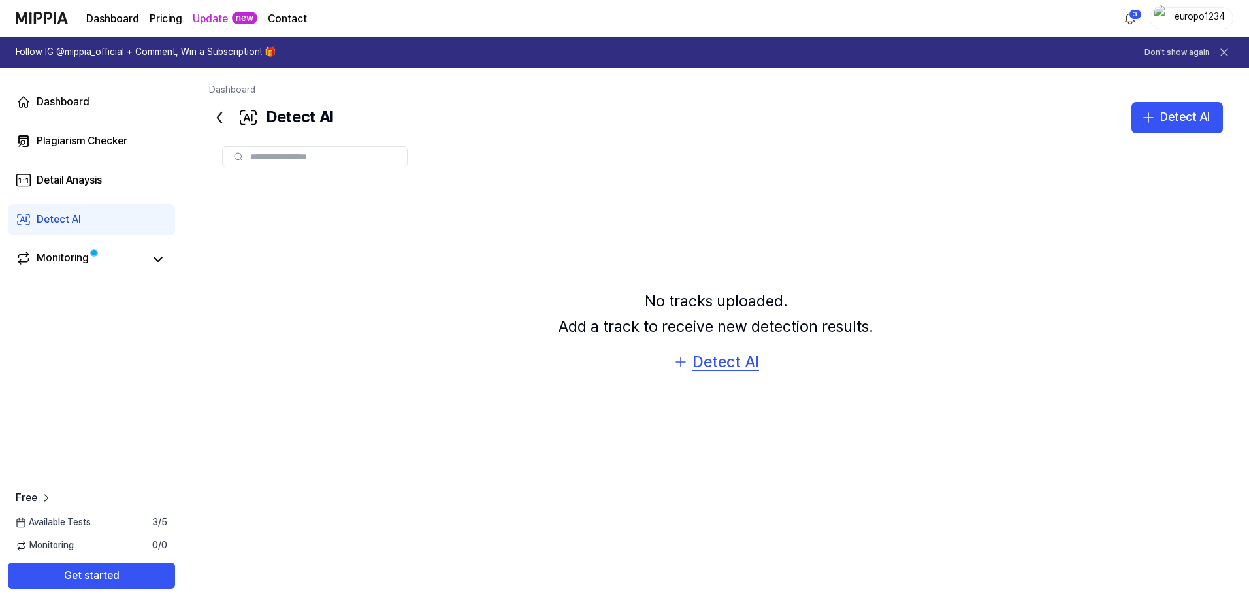
click at [754, 374] on div "Detect AI" at bounding box center [726, 362] width 67 height 25
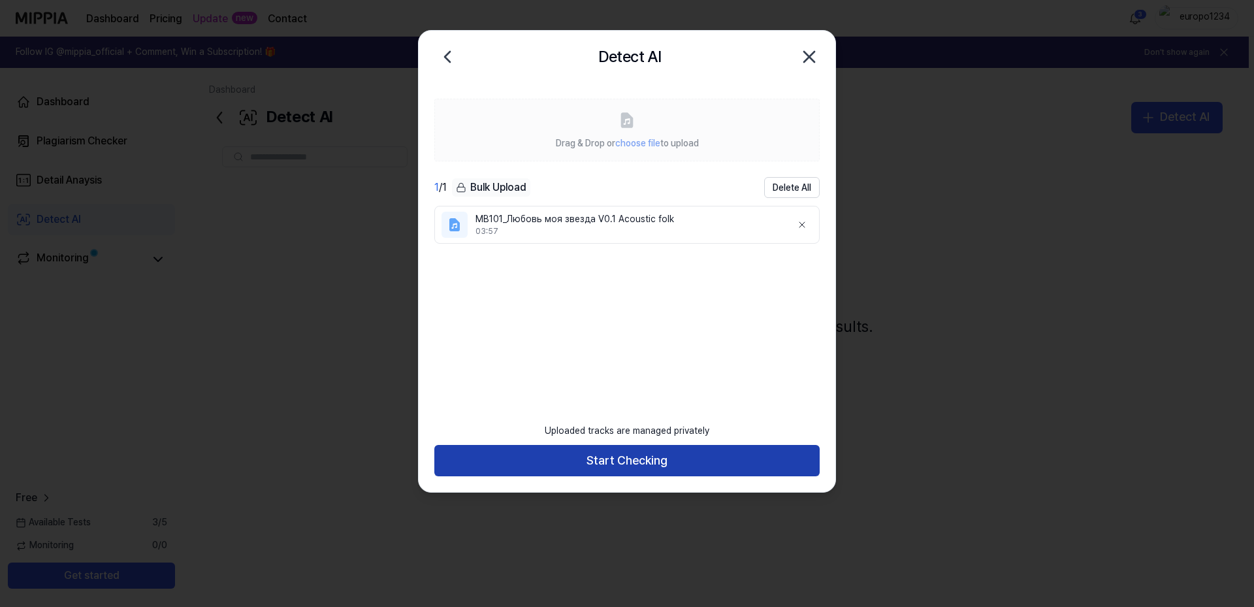
click at [619, 453] on button "Start Checking" at bounding box center [626, 460] width 385 height 31
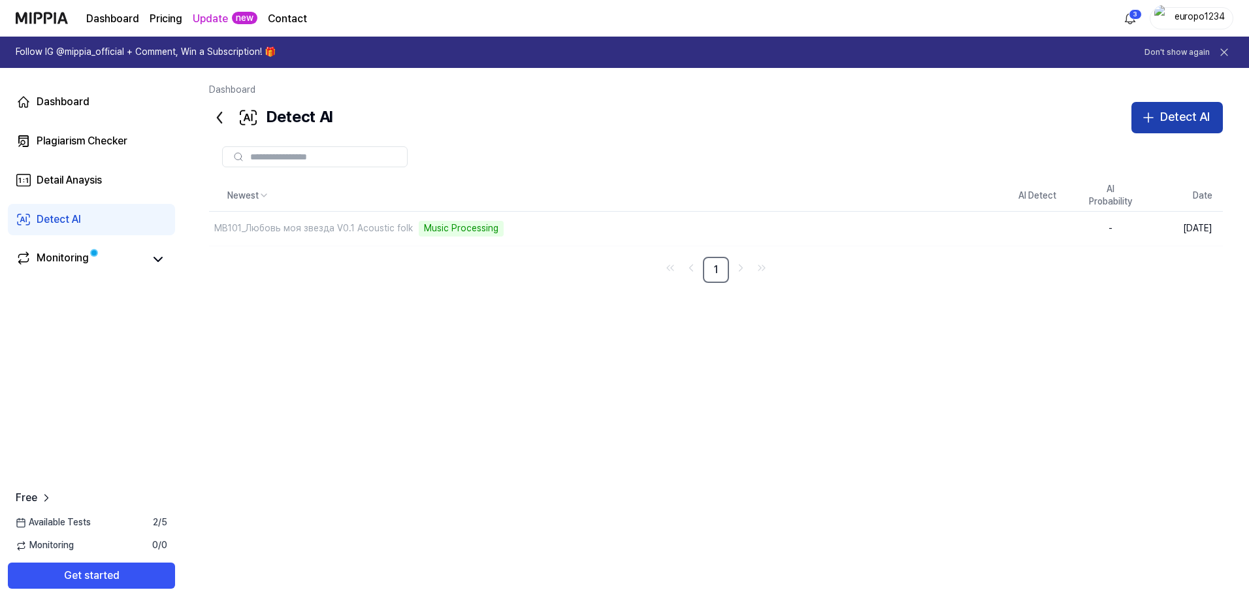
click at [1160, 127] on div "Detect AI" at bounding box center [1185, 117] width 50 height 19
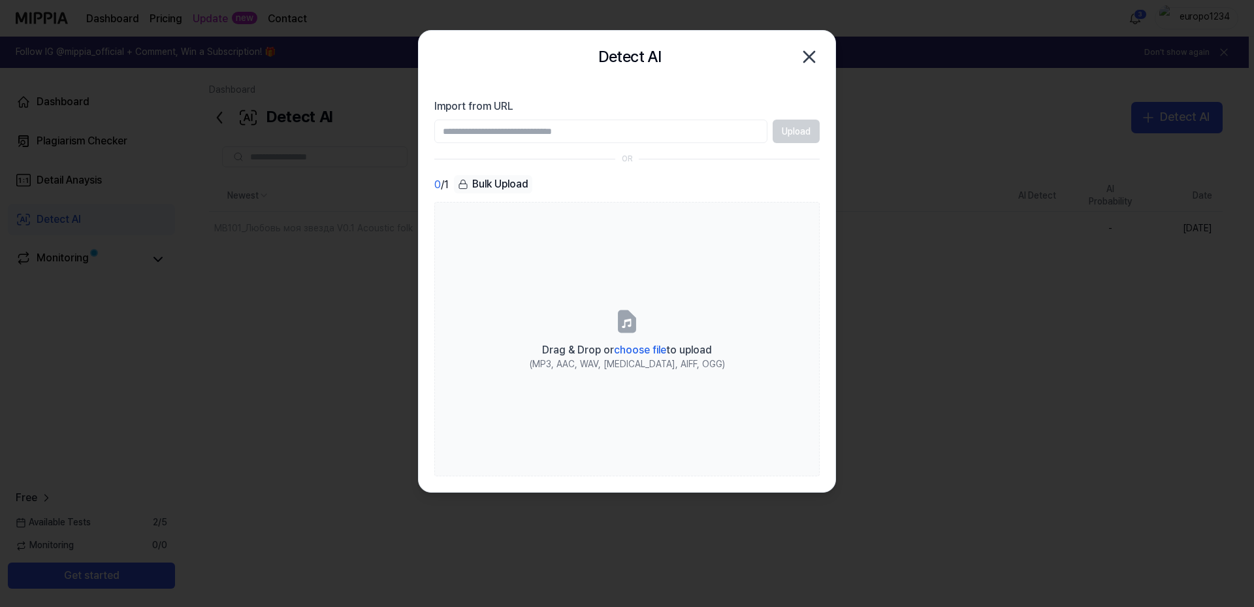
click at [807, 61] on icon "button" at bounding box center [809, 56] width 21 height 21
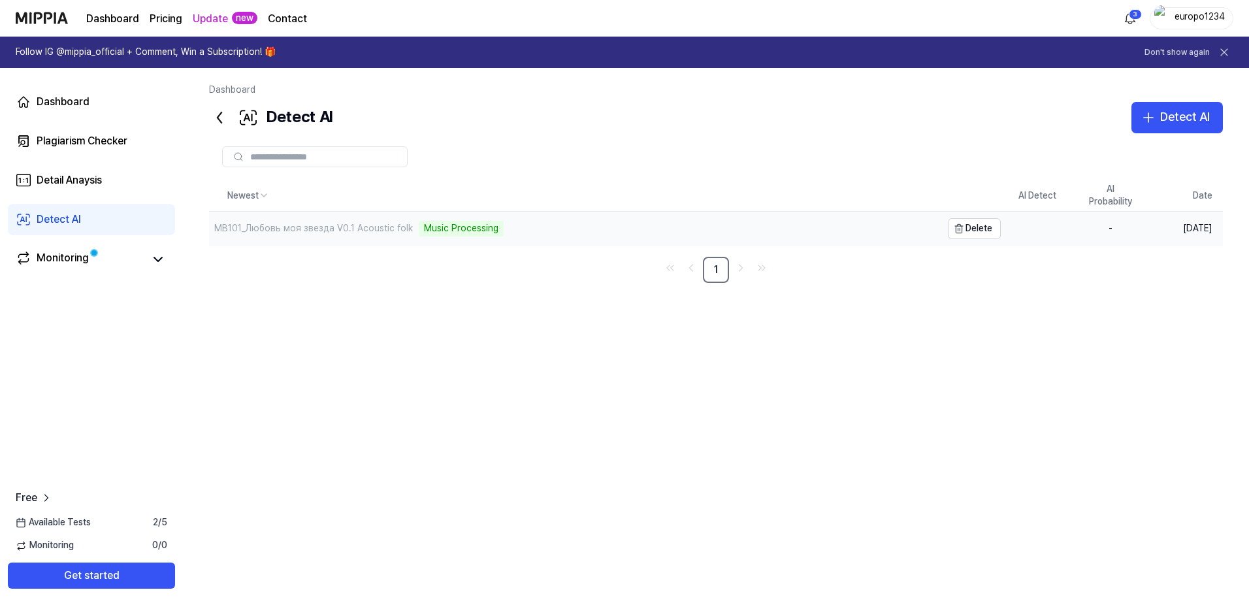
click at [413, 235] on div "MB101_Любовь моя звезда V0.1 Acoustic folk" at bounding box center [313, 228] width 199 height 13
click at [504, 237] on div "Music Processing" at bounding box center [461, 229] width 85 height 16
click at [162, 261] on icon at bounding box center [158, 259] width 8 height 4
click at [166, 267] on icon at bounding box center [158, 260] width 16 height 16
click at [1019, 236] on div "Human" at bounding box center [1037, 229] width 37 height 13
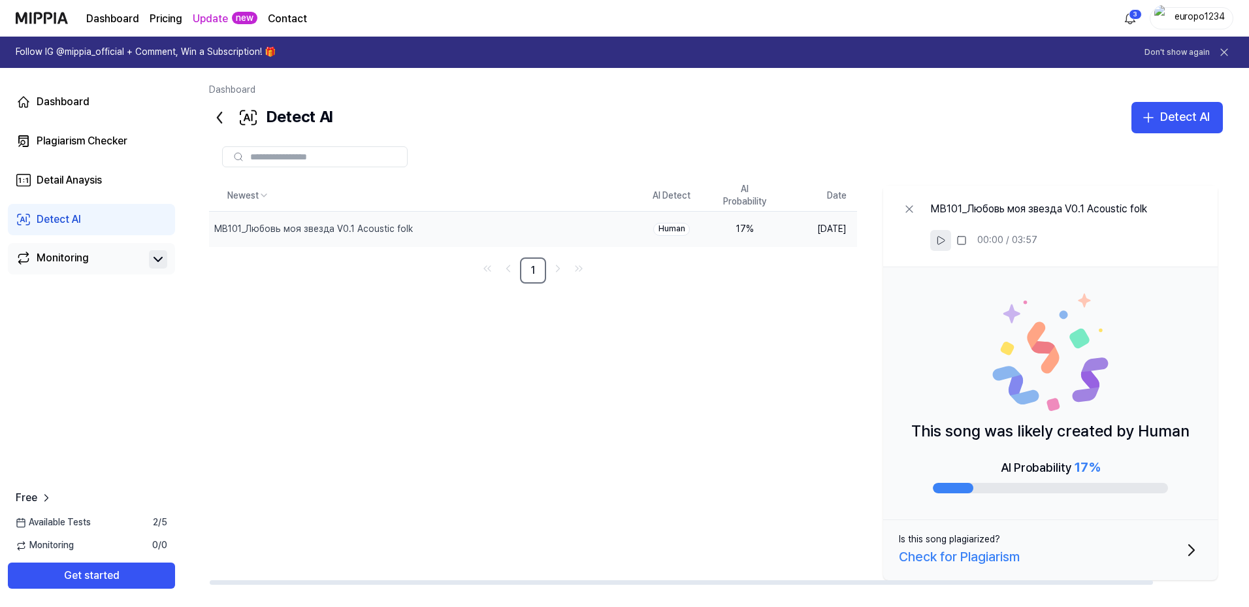
click at [936, 246] on icon at bounding box center [941, 240] width 10 height 10
click at [938, 244] on rect at bounding box center [939, 241] width 2 height 8
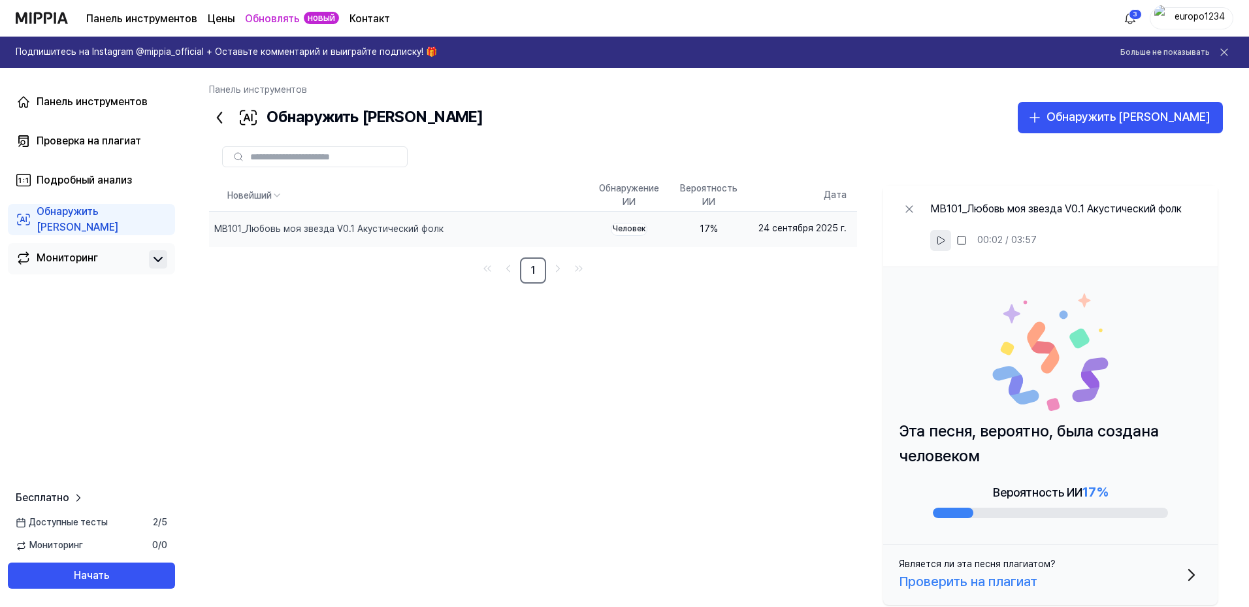
click at [1215, 58] on button at bounding box center [1224, 52] width 18 height 18
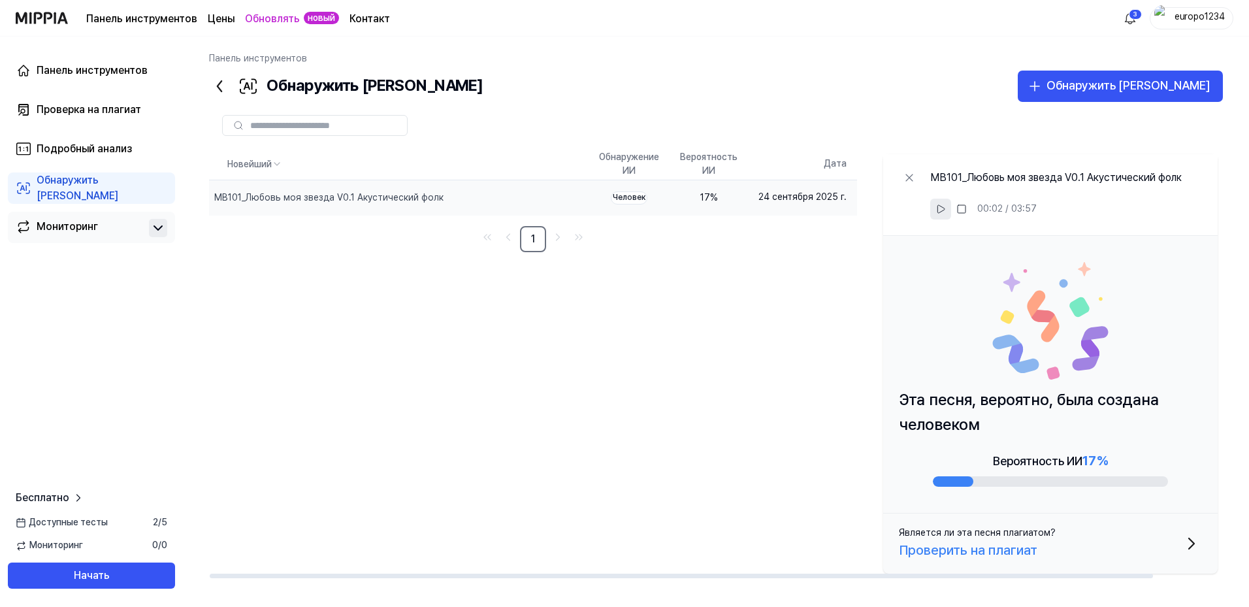
scroll to position [84, 0]
click at [129, 116] on font "Проверка на плагиат" at bounding box center [89, 109] width 105 height 12
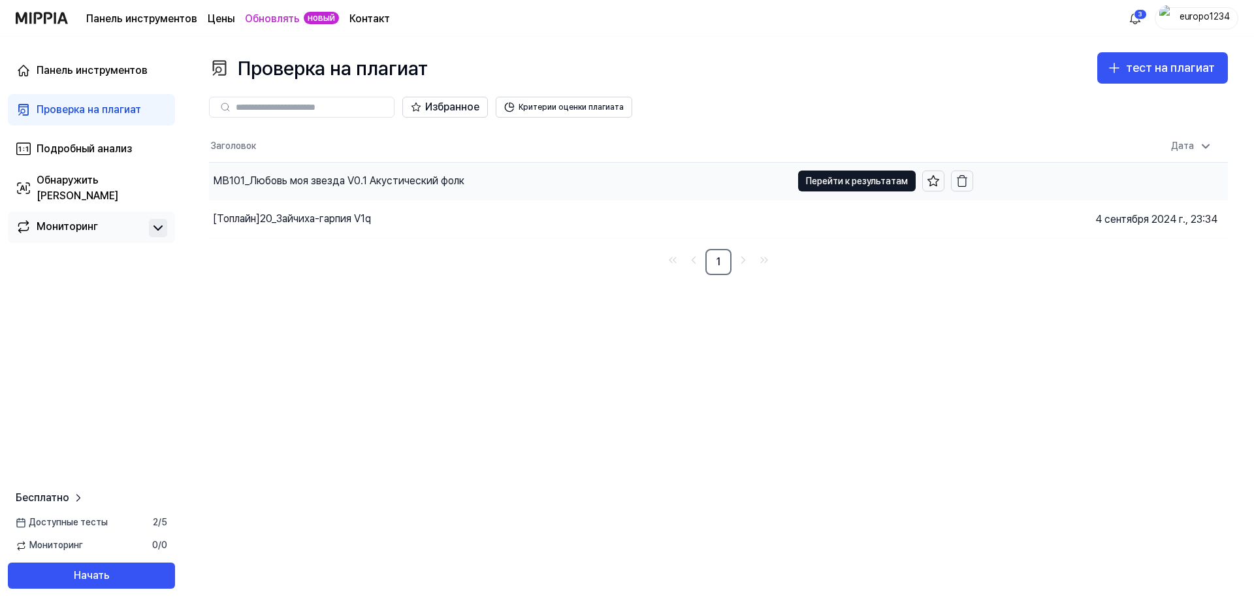
click at [383, 187] on font "MB101_Любовь моя звезда V0.1 Акустический фолк" at bounding box center [339, 180] width 252 height 12
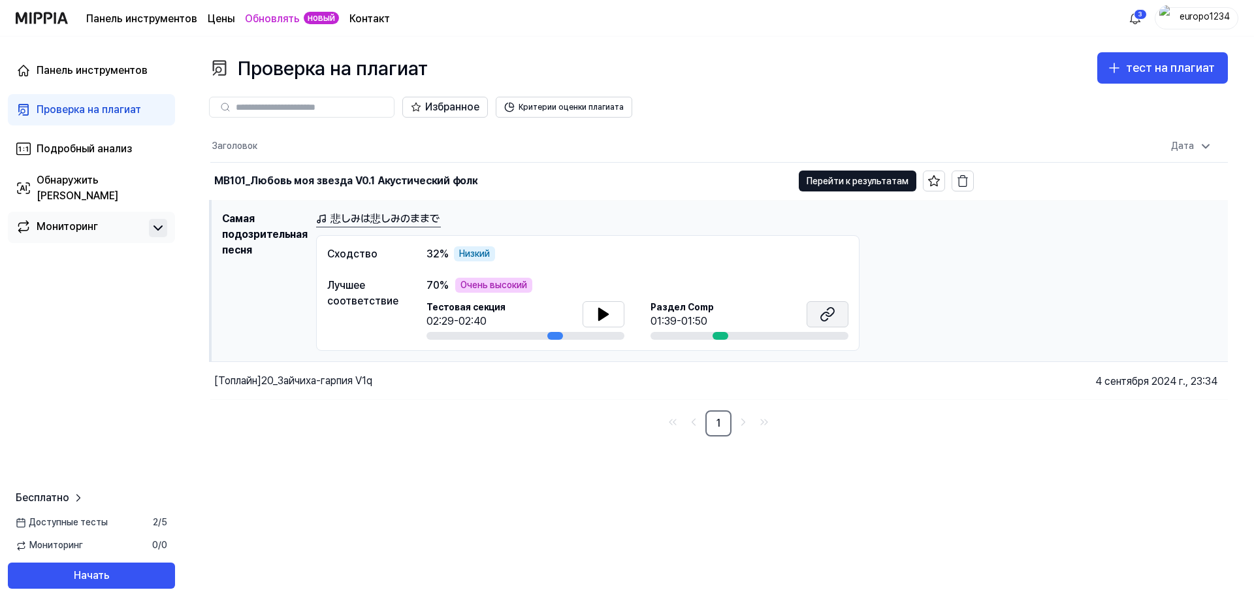
click at [836, 322] on icon at bounding box center [828, 314] width 16 height 16
click at [845, 186] on font "Перейти к результатам" at bounding box center [858, 181] width 102 height 10
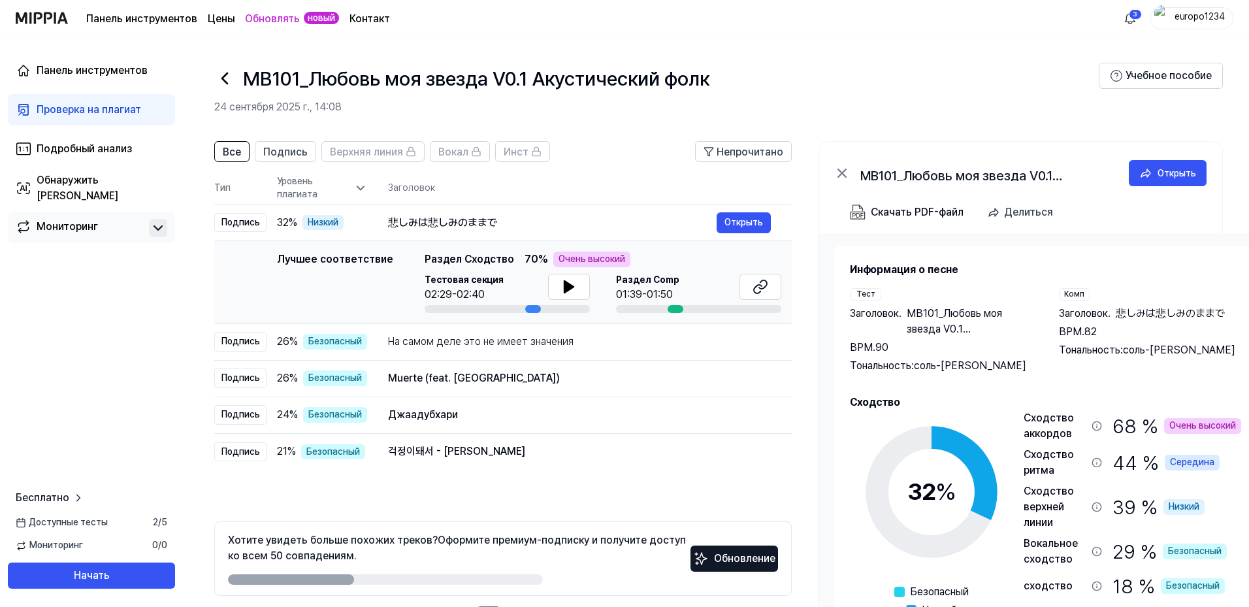
click at [850, 181] on icon at bounding box center [842, 173] width 16 height 16
click at [964, 218] on font "Скачать PDF-файл" at bounding box center [917, 212] width 93 height 12
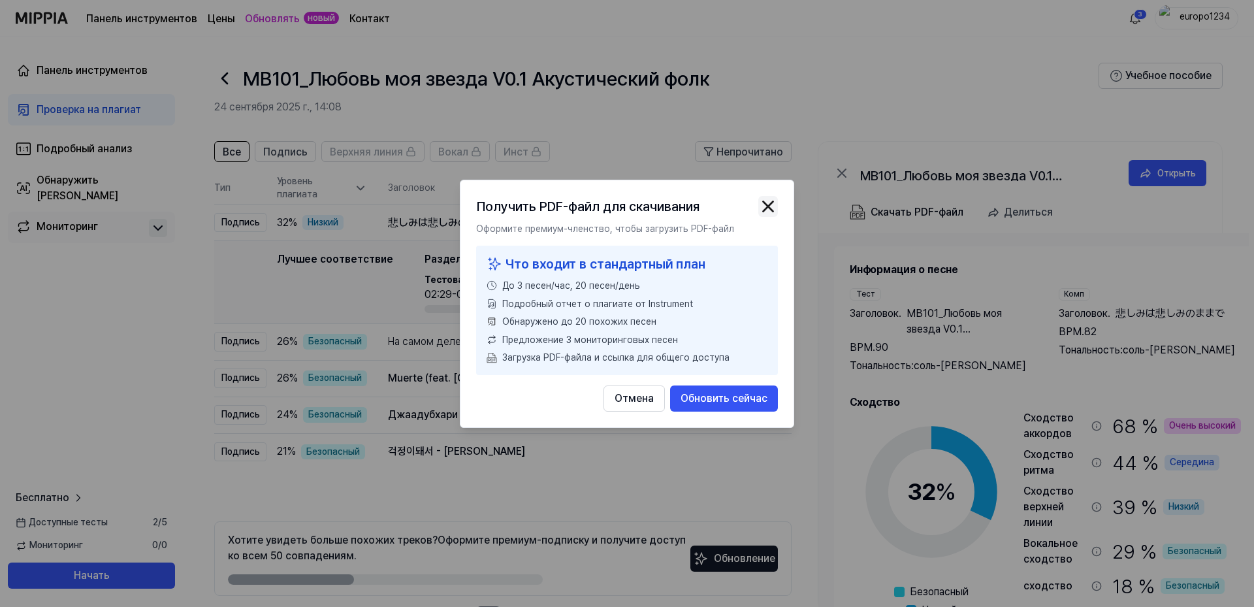
click at [778, 197] on img "button" at bounding box center [769, 207] width 20 height 20
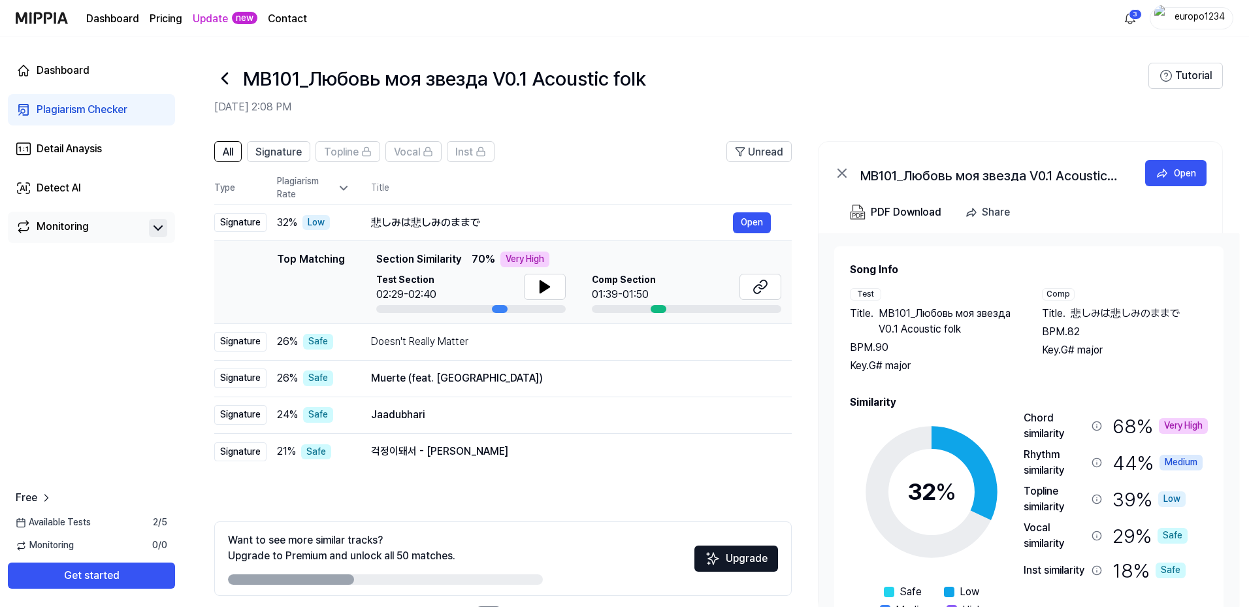
click at [630, 47] on header "MB101_Любовь моя звезда V0.1 Acoustic folk [DATE] 2:08 PM Tutorial" at bounding box center [716, 82] width 1066 height 91
click at [909, 94] on div "MB101_Любовь моя звезда V0.1 Acoustic folk" at bounding box center [681, 78] width 934 height 31
